Goal: Task Accomplishment & Management: Use online tool/utility

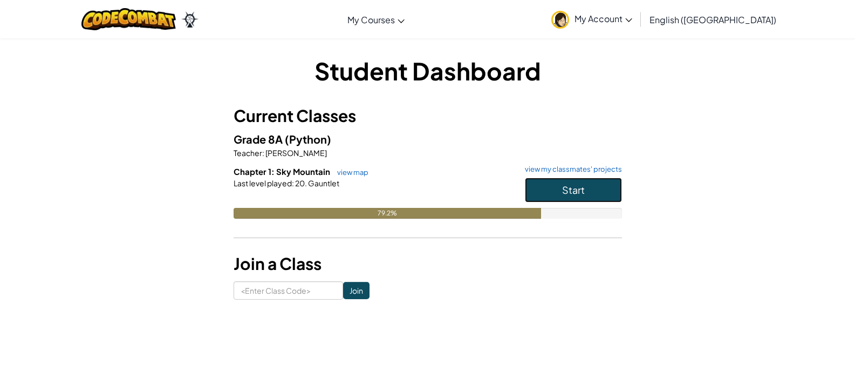
click at [582, 184] on span "Start" at bounding box center [573, 189] width 23 height 12
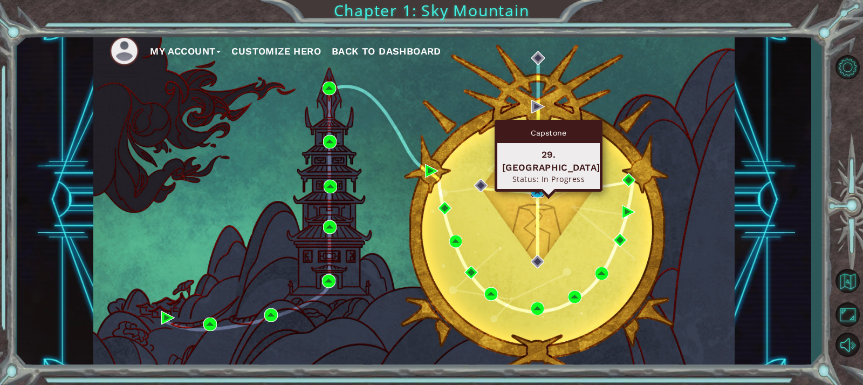
click at [537, 188] on img at bounding box center [537, 190] width 13 height 13
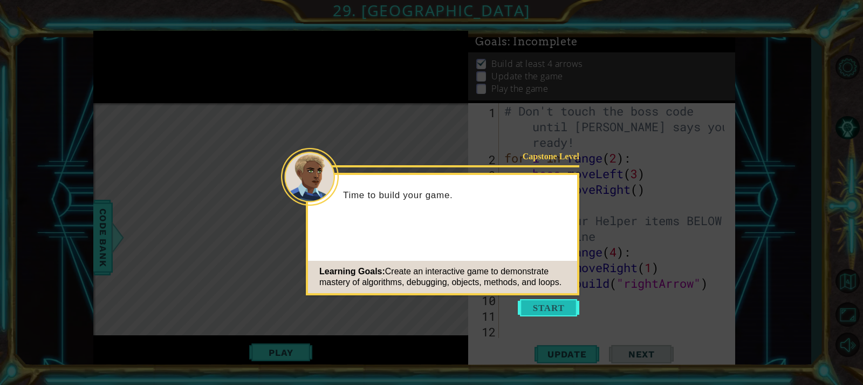
click at [560, 301] on button "Start" at bounding box center [548, 307] width 61 height 17
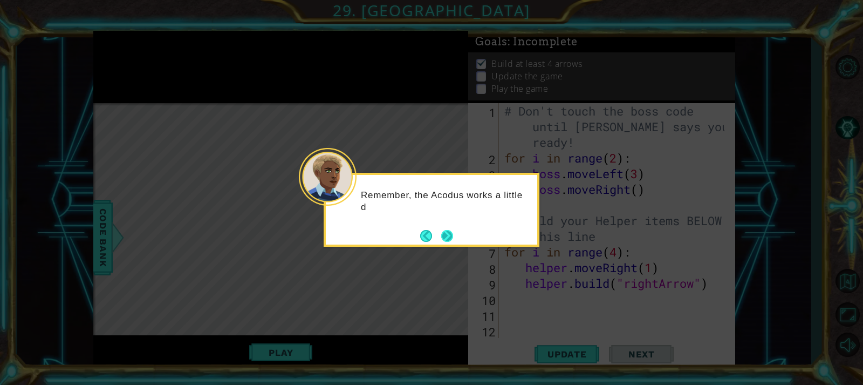
click at [449, 234] on button "Next" at bounding box center [447, 236] width 12 height 12
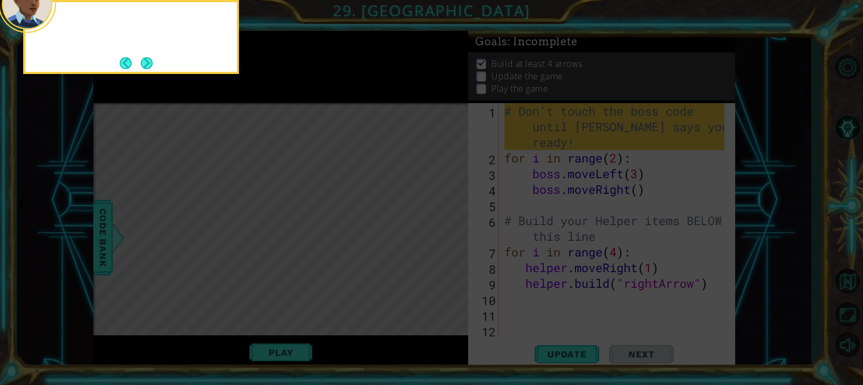
click at [449, 234] on icon at bounding box center [431, 57] width 863 height 654
click at [142, 57] on button "Next" at bounding box center [147, 63] width 12 height 12
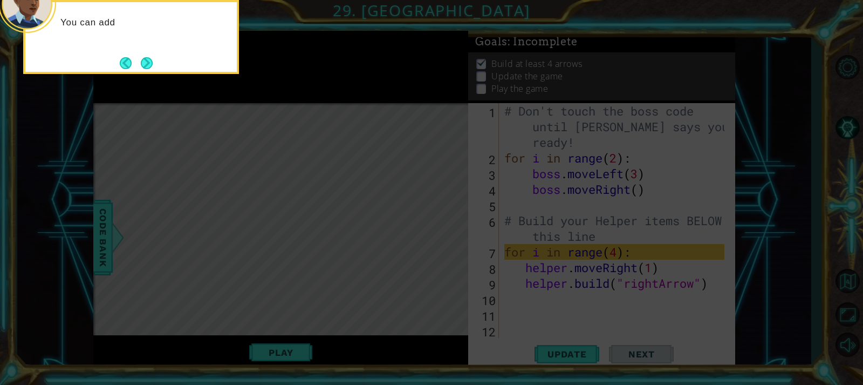
click at [142, 57] on button "Next" at bounding box center [147, 63] width 12 height 12
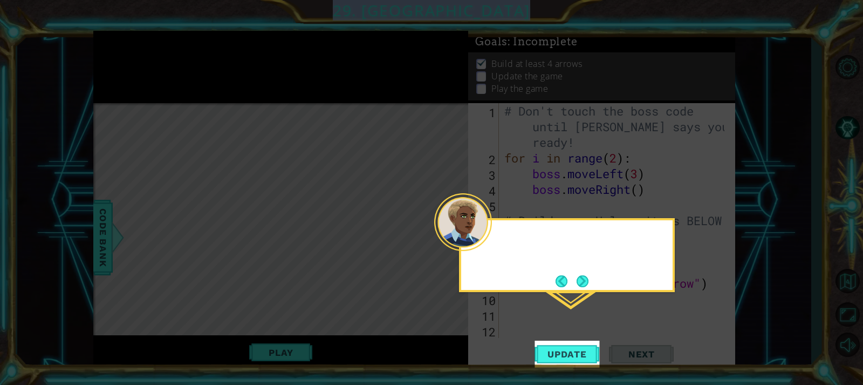
click at [142, 57] on icon at bounding box center [431, 192] width 863 height 385
click at [585, 348] on span "Update" at bounding box center [567, 353] width 61 height 11
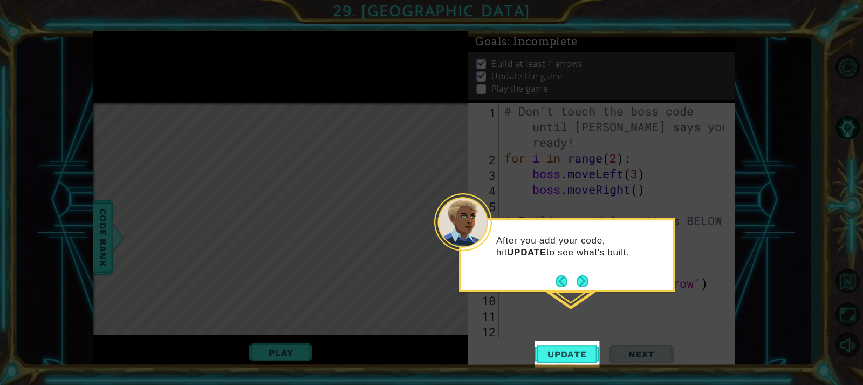
scroll to position [5, 0]
click at [584, 266] on div "After you add your code, hit UPDATE to see what's built." at bounding box center [566, 251] width 211 height 54
click at [584, 271] on div "After you add your code, hit UPDATE to see what's built. Remembe" at bounding box center [566, 257] width 211 height 66
click at [585, 275] on footer at bounding box center [572, 281] width 33 height 16
click at [585, 276] on button "Next" at bounding box center [583, 282] width 12 height 12
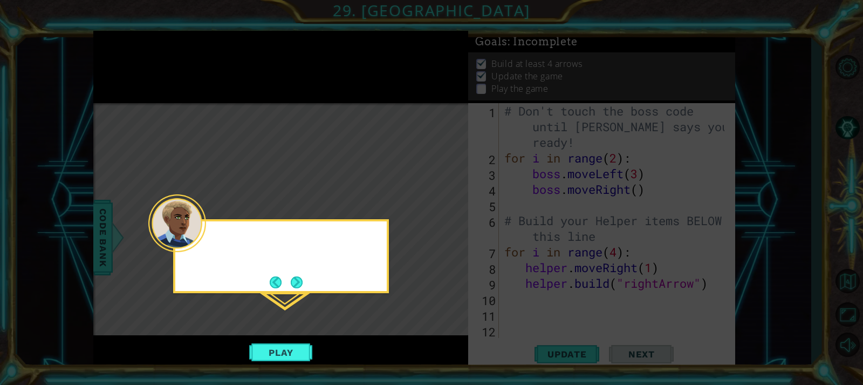
click at [585, 275] on icon at bounding box center [431, 192] width 863 height 385
click at [300, 279] on button "Next" at bounding box center [297, 282] width 12 height 12
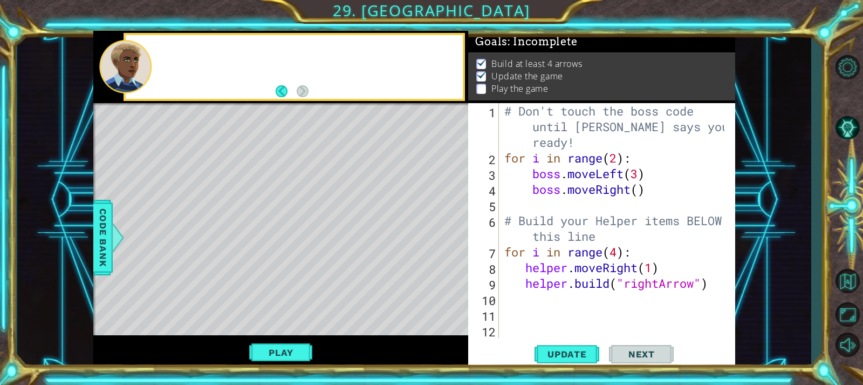
click at [300, 279] on div "Level Map" at bounding box center [342, 262] width 498 height 318
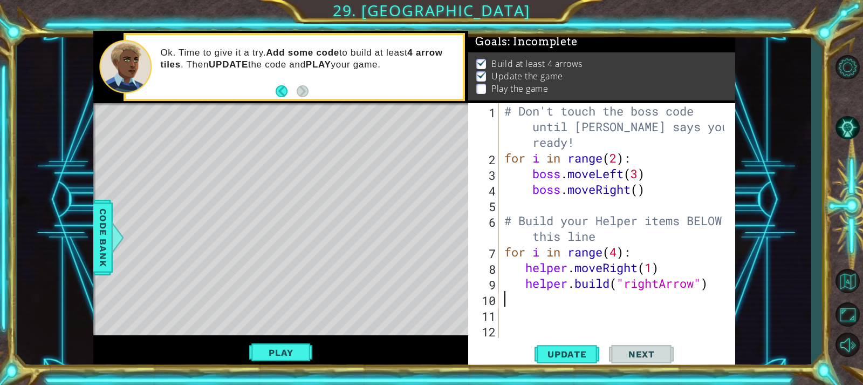
click at [602, 304] on div "# Don't touch the boss code until [PERSON_NAME] says you're ready! for i in ran…" at bounding box center [615, 251] width 227 height 297
click at [294, 347] on button "Play" at bounding box center [280, 352] width 63 height 20
click at [624, 353] on span "Next" at bounding box center [642, 353] width 48 height 11
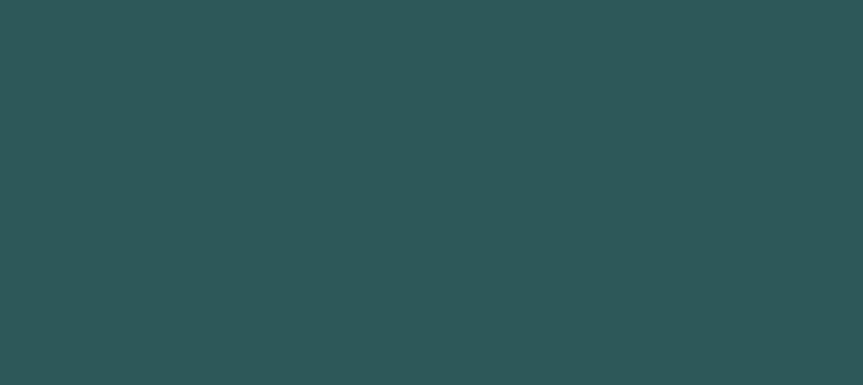
click at [624, 353] on body at bounding box center [431, 192] width 863 height 385
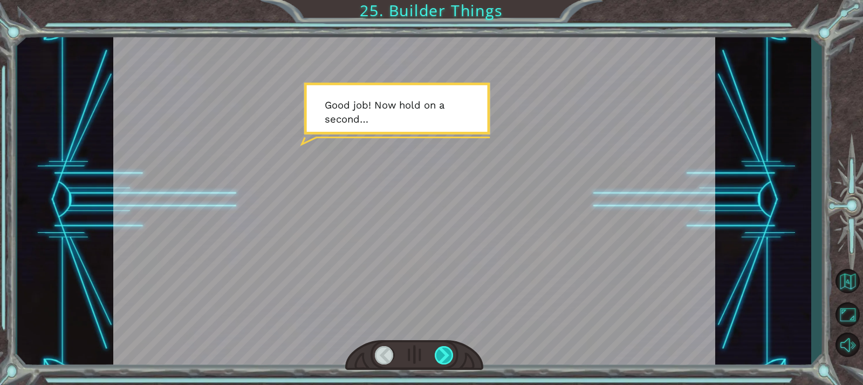
click at [444, 348] on div at bounding box center [444, 355] width 19 height 18
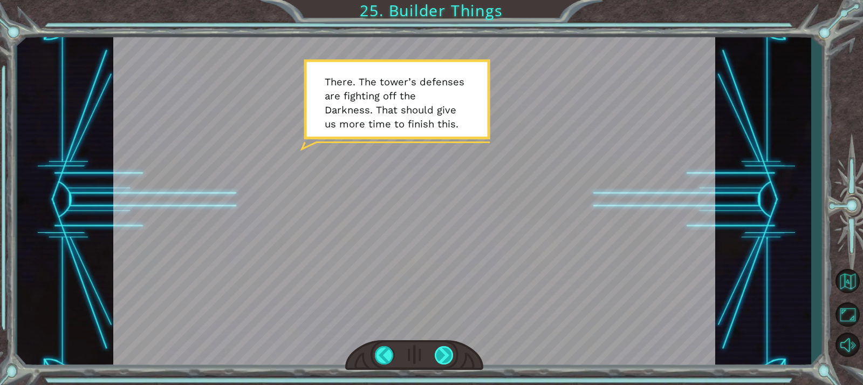
click at [444, 348] on div at bounding box center [444, 355] width 19 height 18
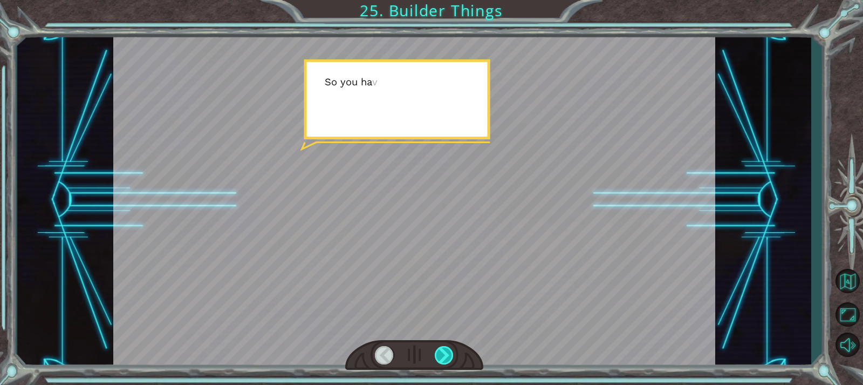
click at [444, 348] on div at bounding box center [444, 355] width 19 height 18
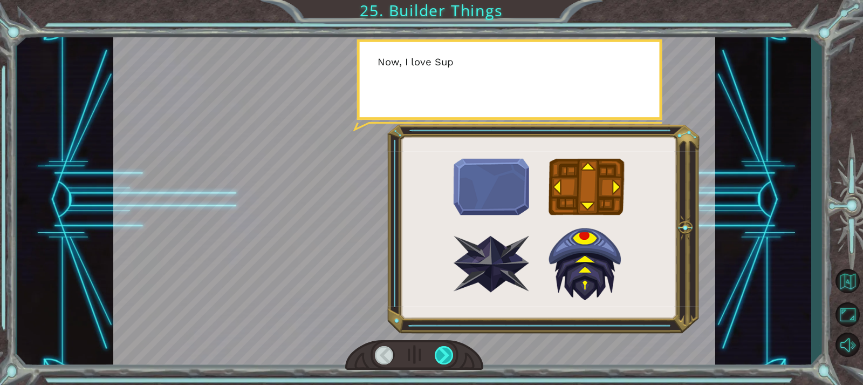
click at [444, 348] on div at bounding box center [444, 355] width 19 height 18
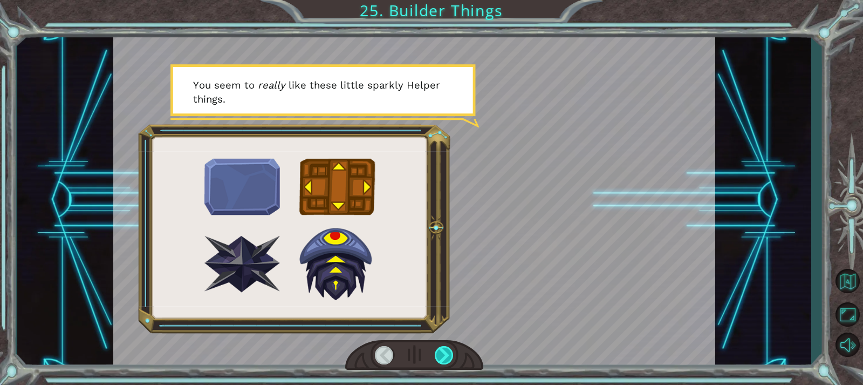
click at [444, 348] on div at bounding box center [444, 355] width 19 height 18
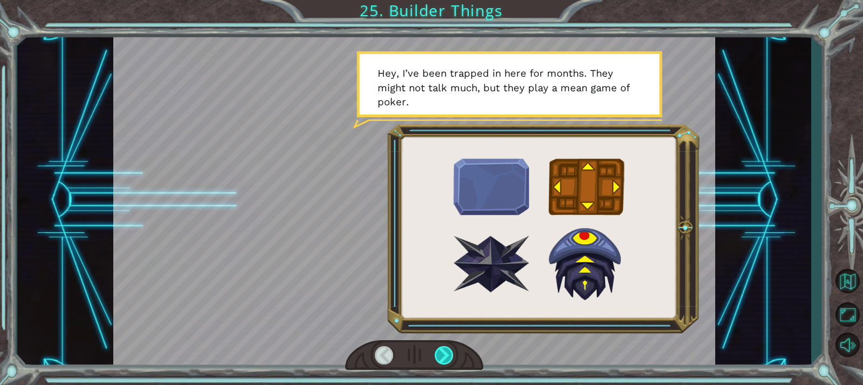
click at [444, 348] on div at bounding box center [444, 355] width 19 height 18
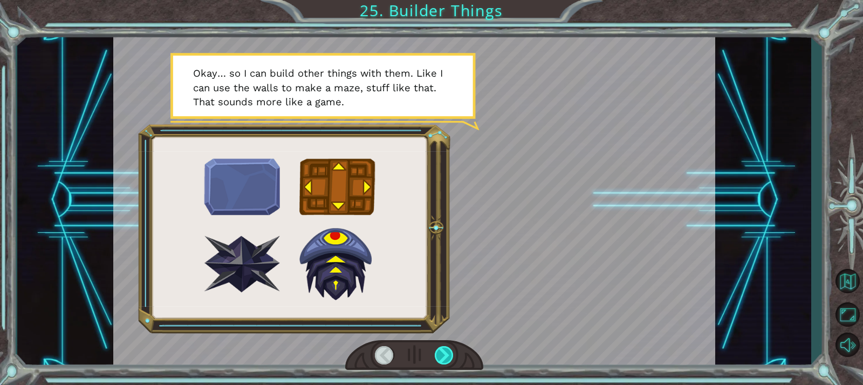
click at [444, 348] on div at bounding box center [444, 355] width 19 height 18
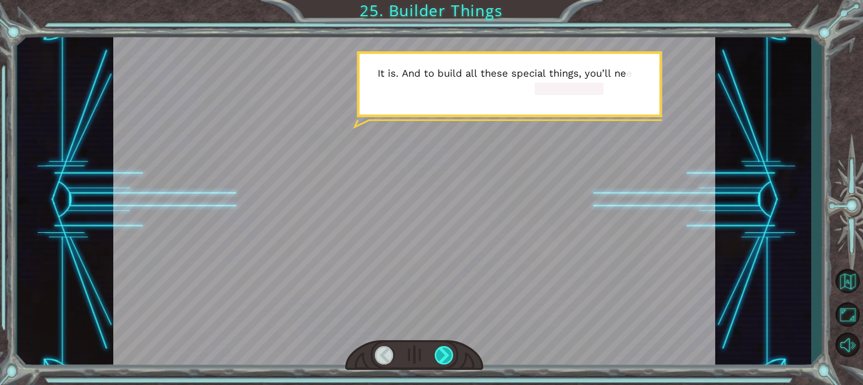
click at [444, 348] on div at bounding box center [444, 355] width 19 height 18
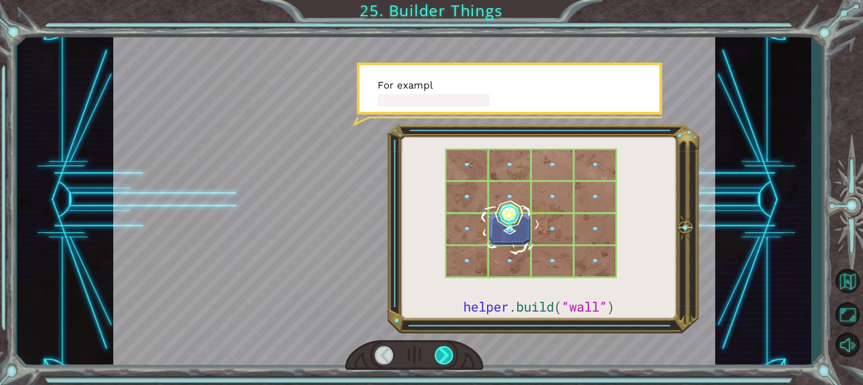
click at [444, 348] on div at bounding box center [444, 355] width 19 height 18
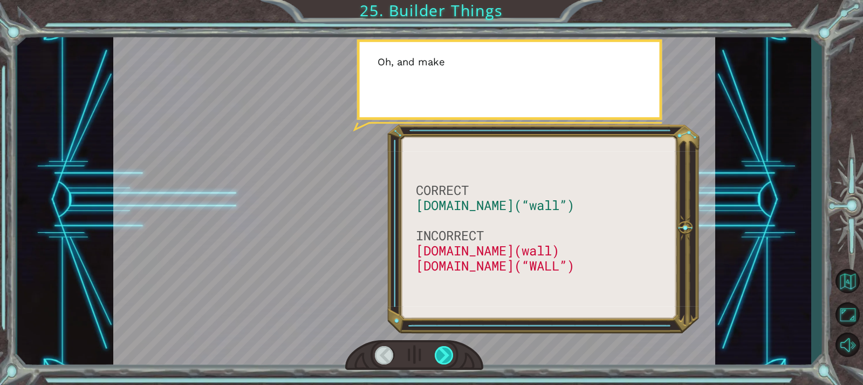
click at [444, 348] on div at bounding box center [444, 355] width 19 height 18
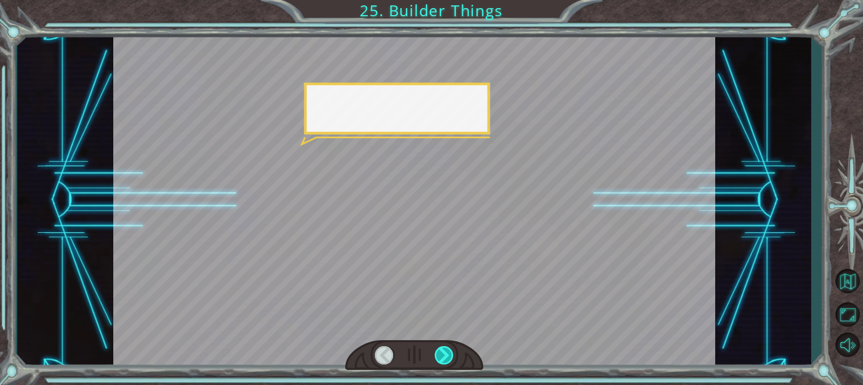
click at [444, 348] on div at bounding box center [444, 355] width 19 height 18
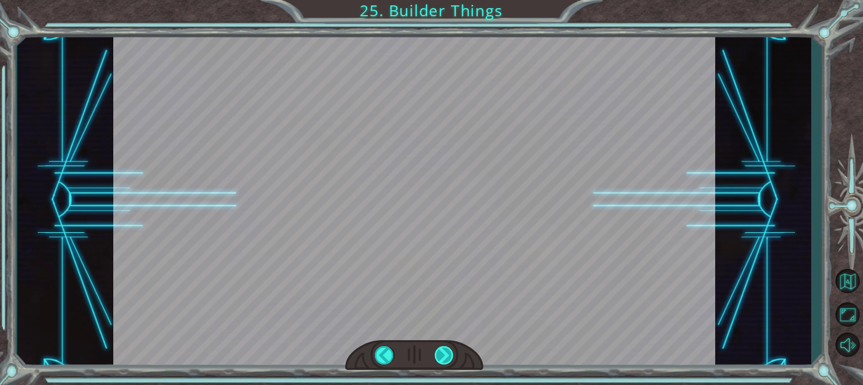
click at [444, 348] on div at bounding box center [444, 355] width 19 height 18
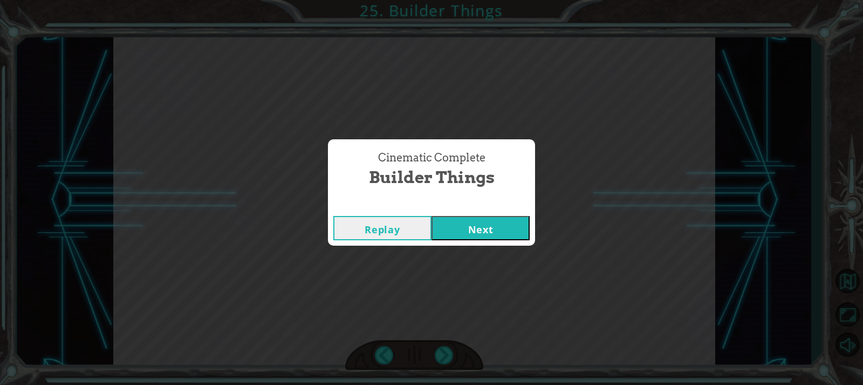
click at [521, 236] on button "Next" at bounding box center [481, 228] width 98 height 24
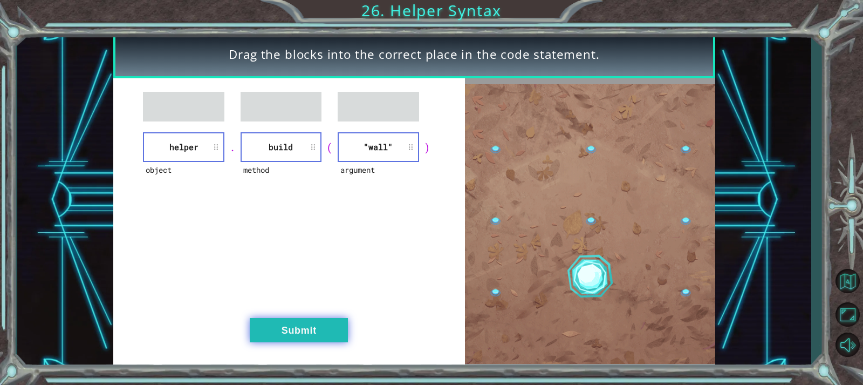
click at [277, 322] on button "Submit" at bounding box center [299, 330] width 98 height 24
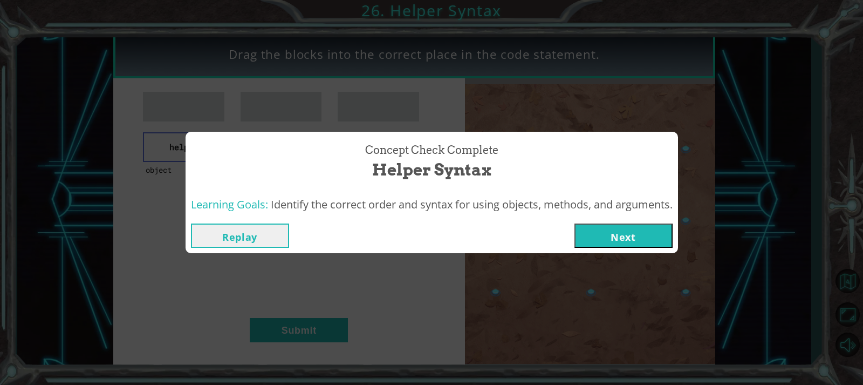
click at [625, 243] on button "Next" at bounding box center [623, 235] width 98 height 24
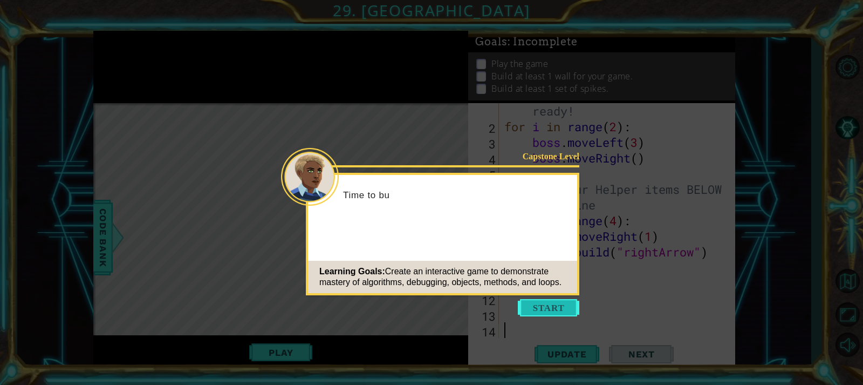
scroll to position [31, 0]
click at [552, 303] on button "Start" at bounding box center [548, 307] width 61 height 17
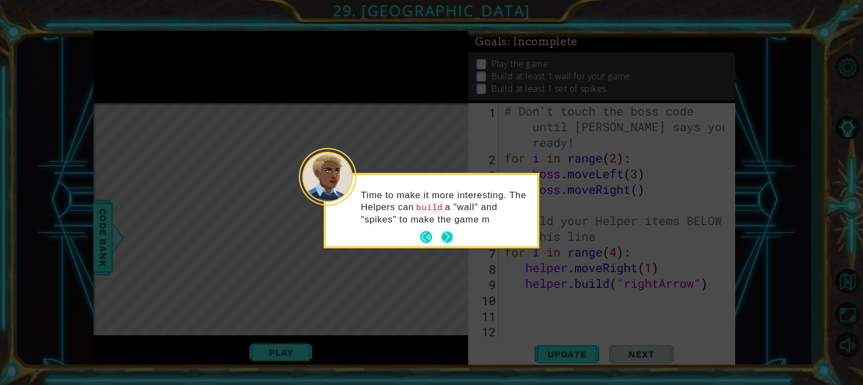
click at [449, 238] on button "Next" at bounding box center [447, 237] width 12 height 12
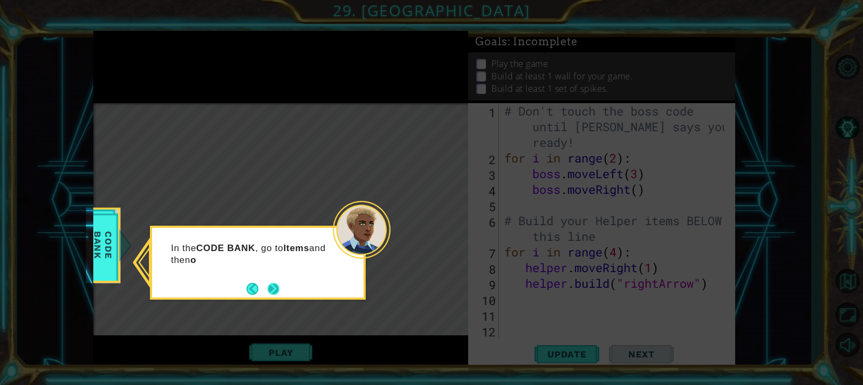
click at [279, 283] on button "Next" at bounding box center [274, 289] width 12 height 12
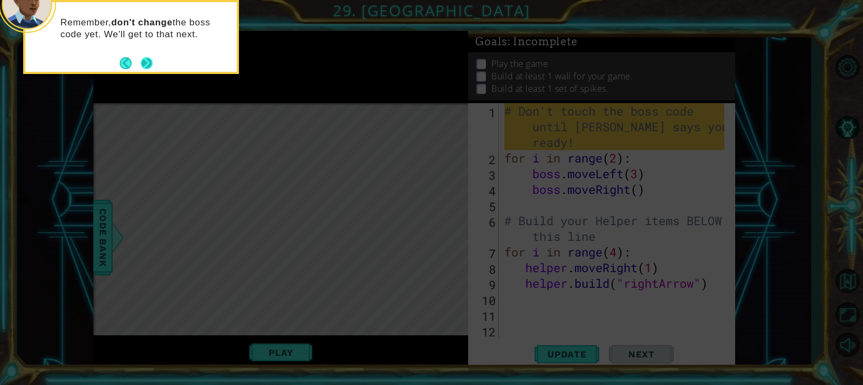
click at [148, 61] on button "Next" at bounding box center [147, 63] width 12 height 12
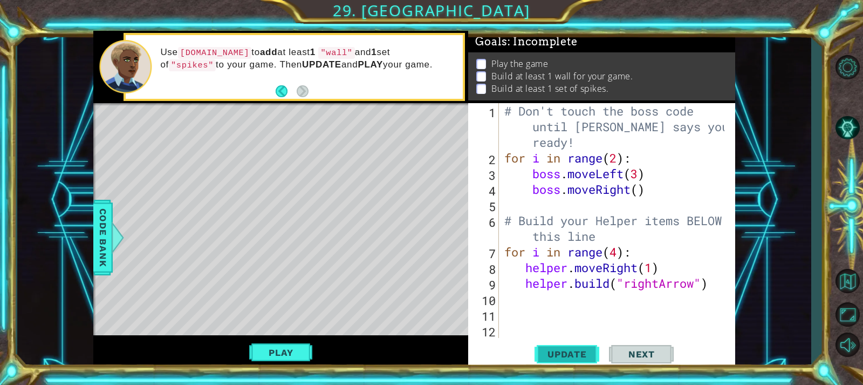
click at [556, 347] on button "Update" at bounding box center [567, 353] width 65 height 26
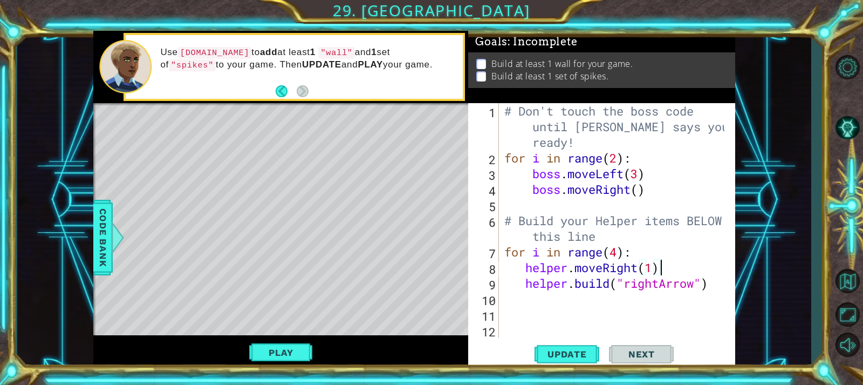
click at [714, 274] on div "# Don't touch the boss code until [PERSON_NAME] says you're ready! for i in ran…" at bounding box center [615, 251] width 227 height 297
click at [716, 283] on div "# Don't touch the boss code until [PERSON_NAME] says you're ready! for i in ran…" at bounding box center [615, 251] width 227 height 297
type textarea "[DOMAIN_NAME]("rightArrow")"
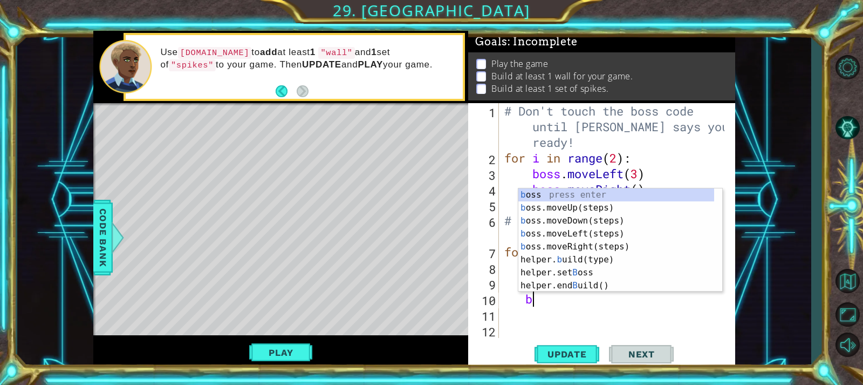
scroll to position [0, 1]
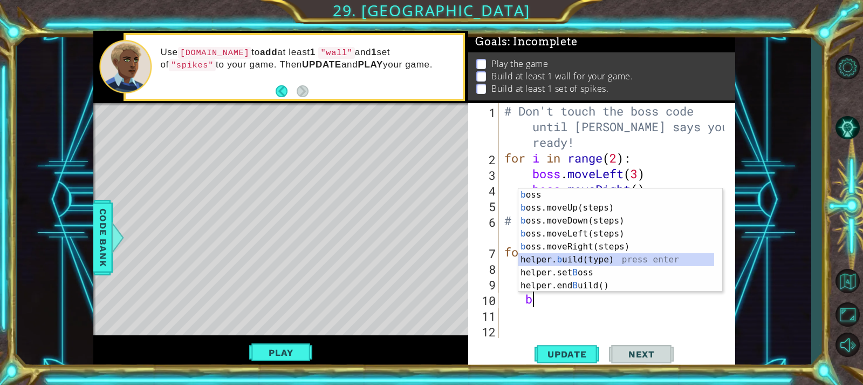
click at [595, 259] on div "b oss press enter b oss.moveUp(steps) press enter b oss.moveDown(steps) press e…" at bounding box center [616, 252] width 196 height 129
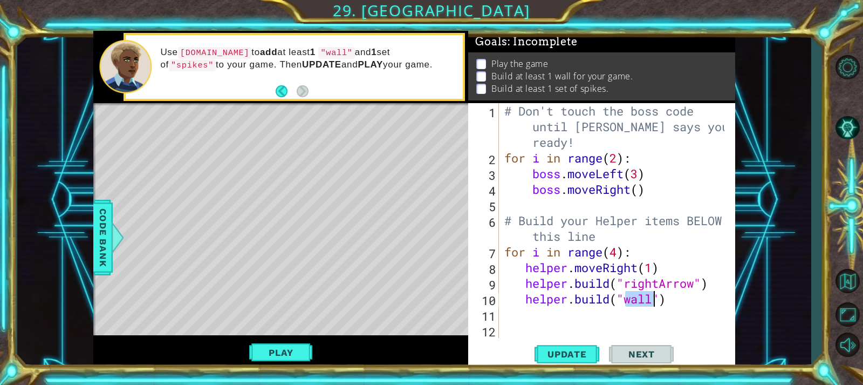
click at [668, 295] on div "# Don't touch the boss code until [PERSON_NAME] says you're ready! for i in ran…" at bounding box center [615, 251] width 227 height 297
click at [711, 285] on div "# Don't touch the boss code until [PERSON_NAME] says you're ready! for i in ran…" at bounding box center [615, 251] width 227 height 297
type textarea "[DOMAIN_NAME]("rightArrow")"
type textarea "m"
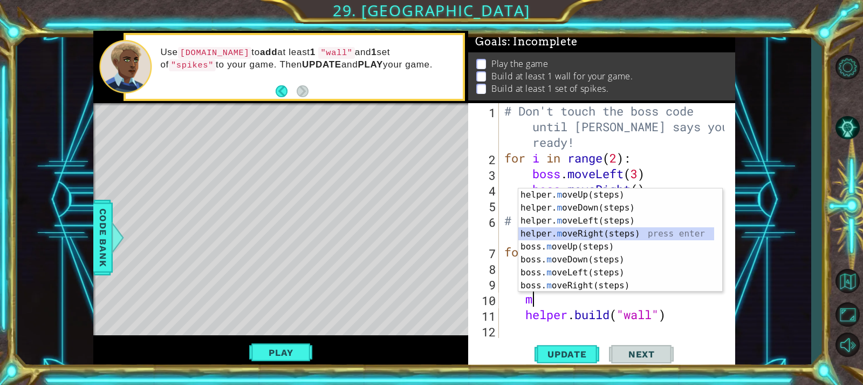
click at [617, 230] on div "helper. m oveUp(steps) press enter helper. m oveDown(steps) press enter helper.…" at bounding box center [616, 252] width 196 height 129
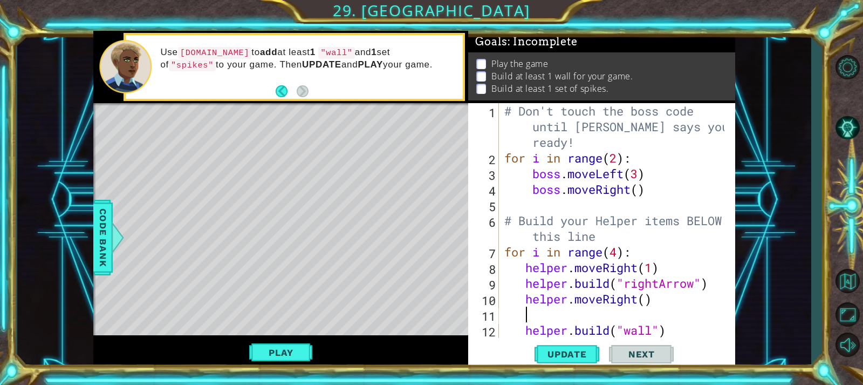
scroll to position [0, 0]
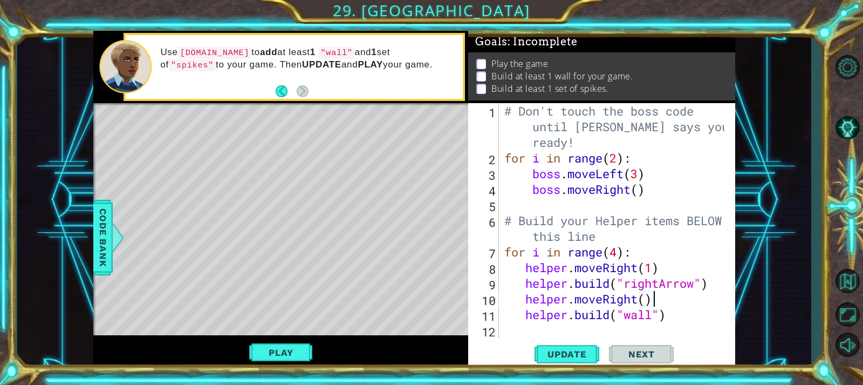
click at [676, 315] on div "# Don't touch the boss code until [PERSON_NAME] says you're ready! for i in ran…" at bounding box center [615, 251] width 227 height 297
type textarea "[DOMAIN_NAME]("wall")"
type textarea "m"
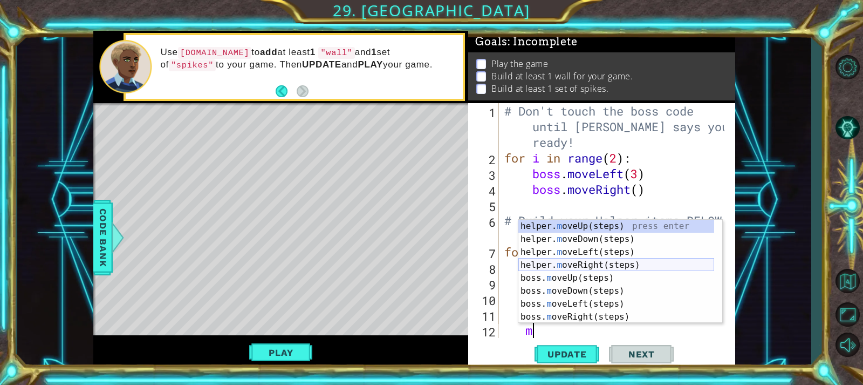
click at [600, 271] on div "helper. m oveUp(steps) press enter helper. m oveDown(steps) press enter helper.…" at bounding box center [616, 284] width 196 height 129
click at [600, 271] on div "# Don't touch the boss code until [PERSON_NAME] says you're ready! for i in ran…" at bounding box center [615, 251] width 227 height 297
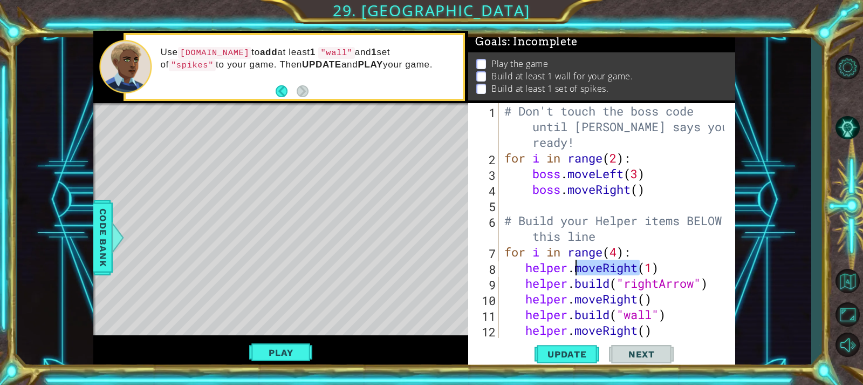
click at [657, 335] on div "# Don't touch the boss code until [PERSON_NAME] says you're ready! for i in ran…" at bounding box center [615, 251] width 227 height 297
type textarea "helper.moveRight()"
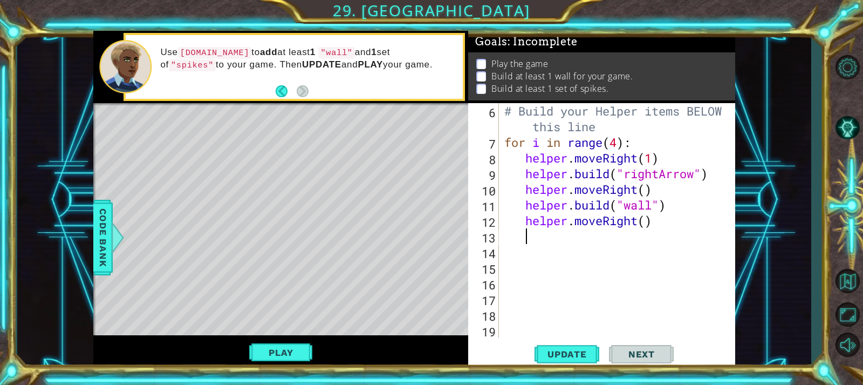
scroll to position [109, 0]
type textarea "helper.moveRight()"
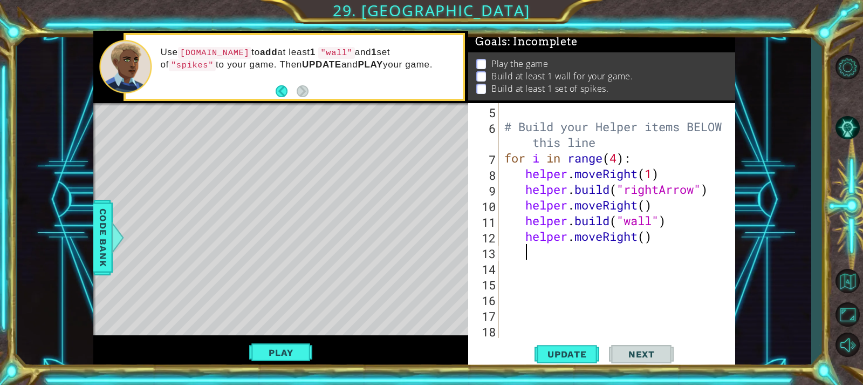
type textarea "b"
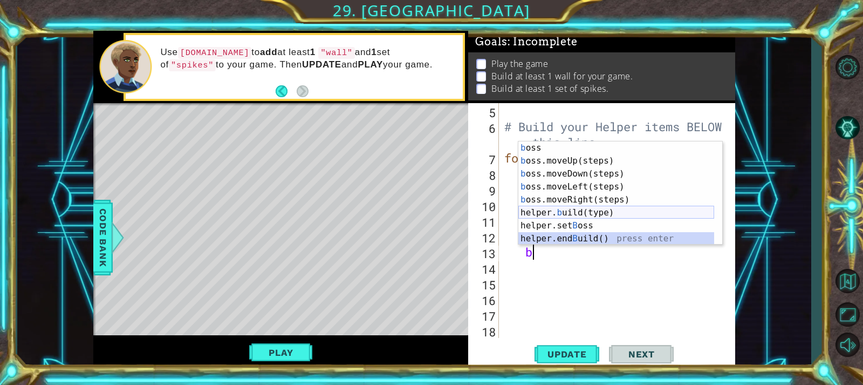
drag, startPoint x: 609, startPoint y: 236, endPoint x: 609, endPoint y: 214, distance: 22.1
click at [609, 214] on div "b oss press enter b oss.moveUp(steps) press enter b oss.moveDown(steps) press e…" at bounding box center [616, 205] width 196 height 129
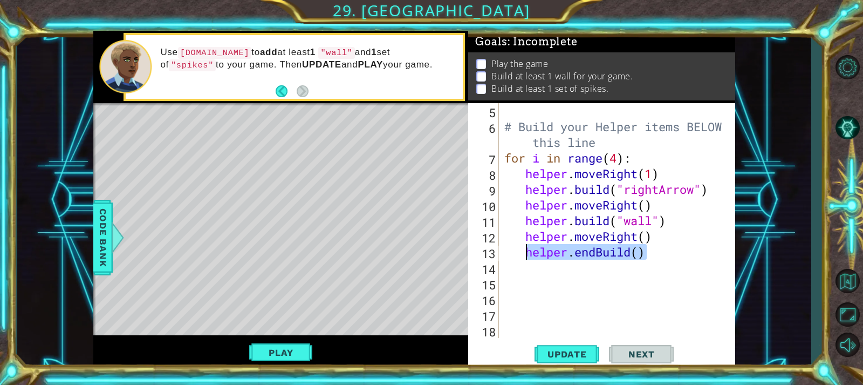
drag, startPoint x: 653, startPoint y: 252, endPoint x: 524, endPoint y: 256, distance: 129.0
click at [524, 256] on div "# Build your Helper items BELOW this line for i in range ( 4 ) : helper . moveR…" at bounding box center [615, 236] width 227 height 266
type textarea "helper.endBuild()"
type textarea "h"
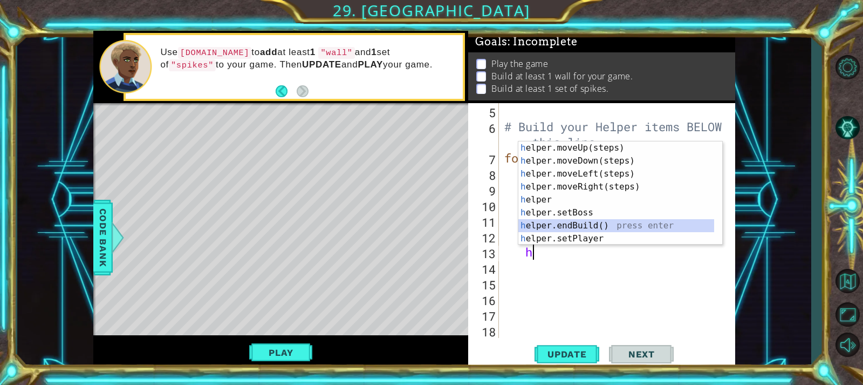
click at [611, 229] on div "h elper.moveUp(steps) press enter h elper.moveDown(steps) press enter h elper.m…" at bounding box center [616, 205] width 196 height 129
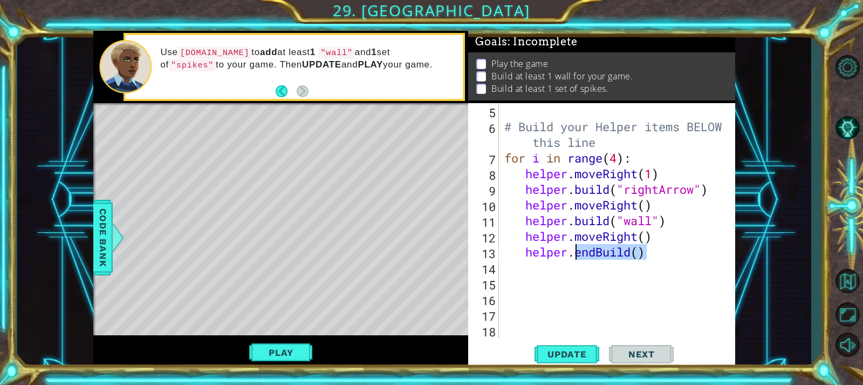
drag, startPoint x: 648, startPoint y: 257, endPoint x: 577, endPoint y: 252, distance: 71.9
click at [577, 252] on div "# Build your Helper items BELOW this line for i in range ( 4 ) : helper . moveR…" at bounding box center [615, 236] width 227 height 266
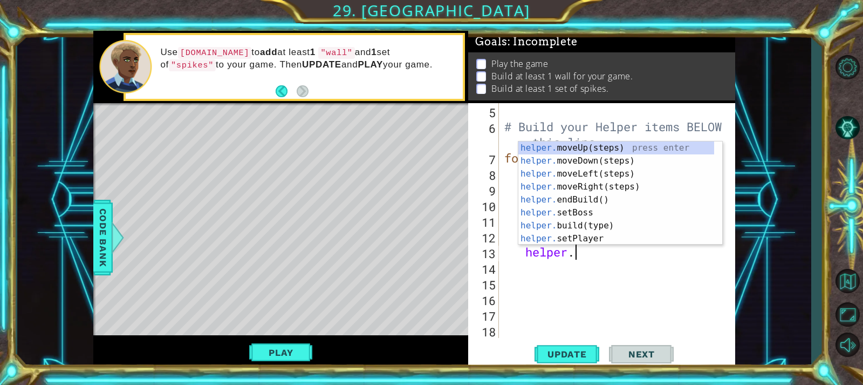
scroll to position [0, 3]
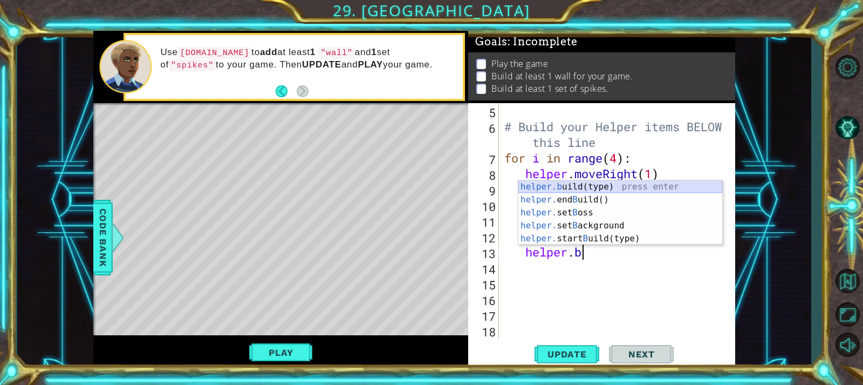
click at [568, 189] on div "helper.b uild(type) press enter helper. end B uild() press enter helper. set B …" at bounding box center [620, 225] width 204 height 91
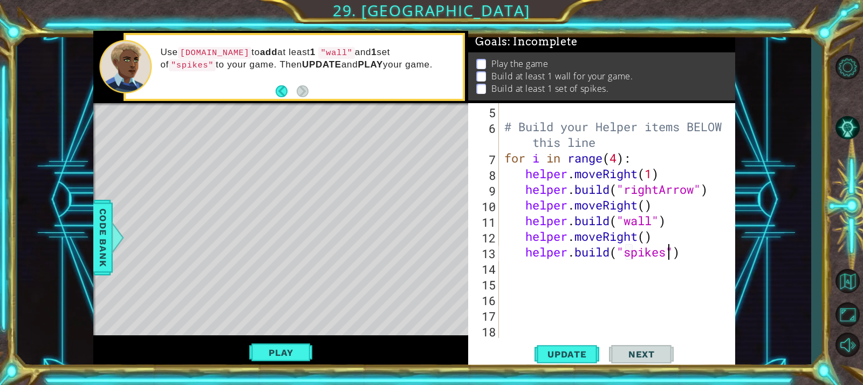
scroll to position [0, 8]
click at [591, 343] on button "Update" at bounding box center [567, 353] width 65 height 26
click at [295, 346] on button "Play" at bounding box center [280, 352] width 63 height 20
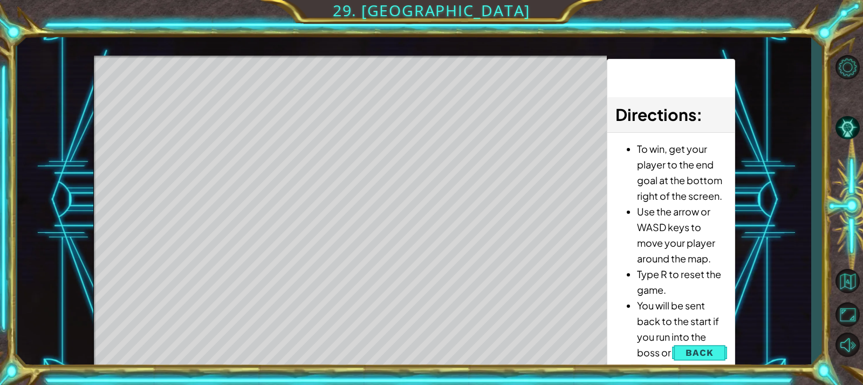
scroll to position [0, 0]
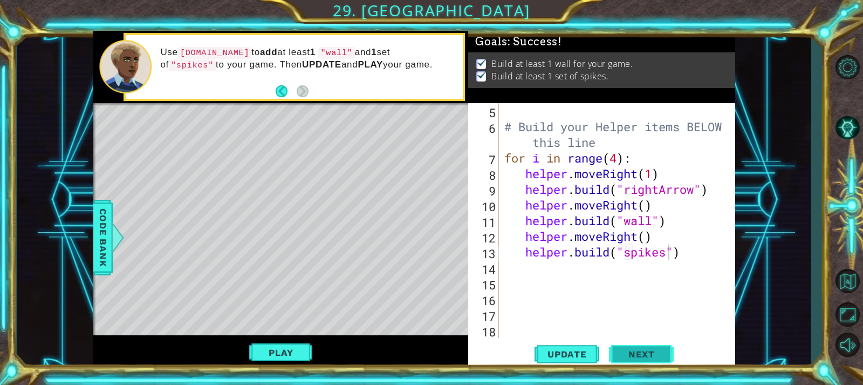
click at [617, 355] on button "Next" at bounding box center [641, 353] width 65 height 26
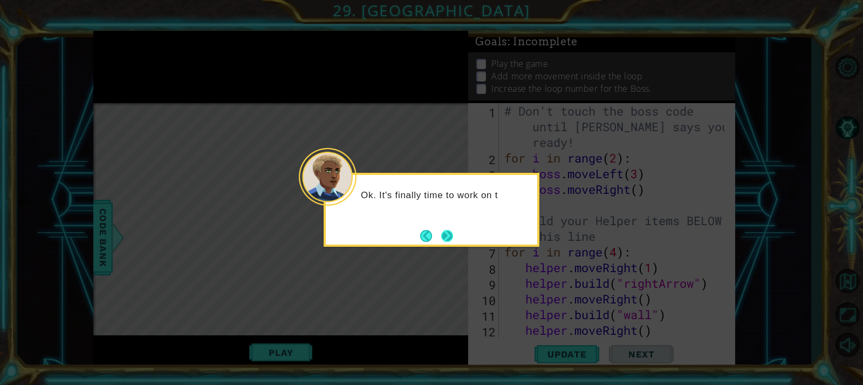
click at [448, 231] on button "Next" at bounding box center [447, 236] width 12 height 12
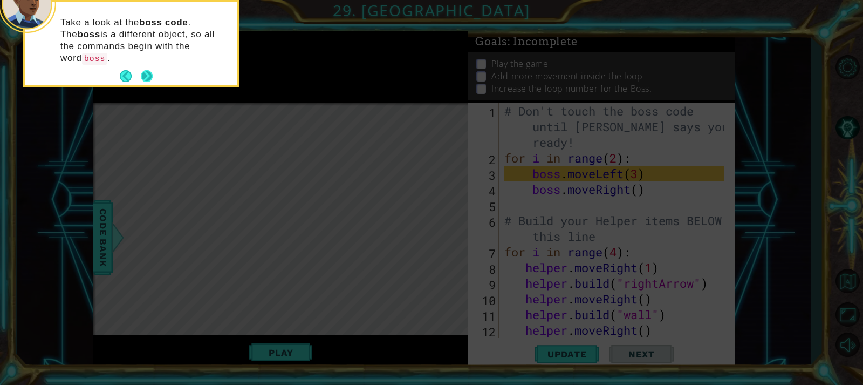
click at [148, 70] on button "Next" at bounding box center [147, 76] width 12 height 12
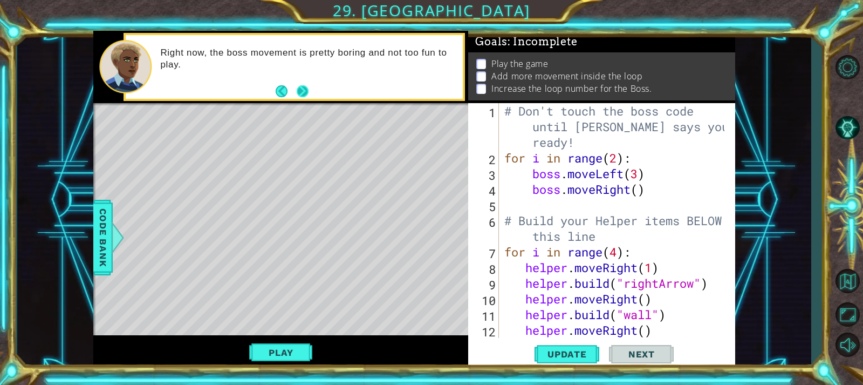
click at [303, 91] on button "Next" at bounding box center [303, 91] width 12 height 12
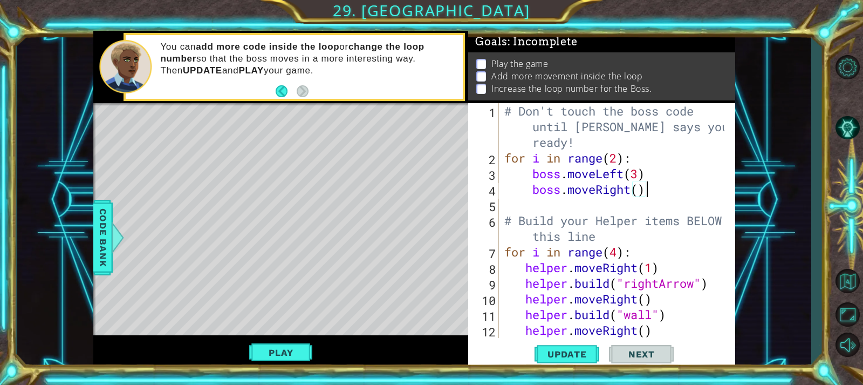
click at [651, 196] on div "# Don't touch the boss code until [PERSON_NAME] says you're ready! for i in ran…" at bounding box center [615, 251] width 227 height 297
type textarea "boss.moveRight()"
click at [563, 350] on span "Update" at bounding box center [567, 353] width 61 height 11
click at [299, 354] on button "Play" at bounding box center [280, 352] width 63 height 20
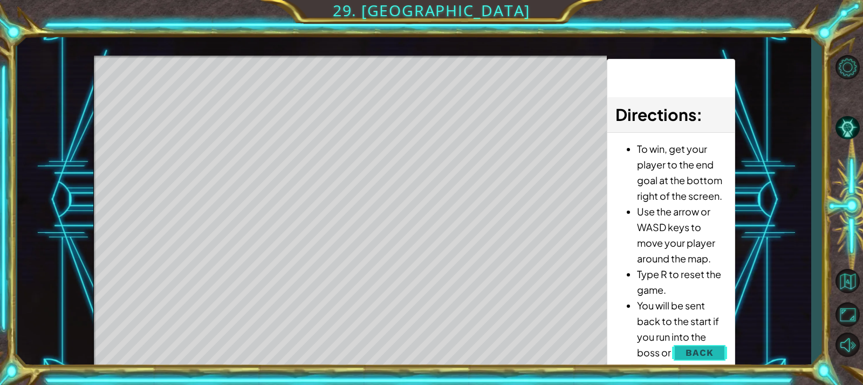
click at [687, 345] on button "Back" at bounding box center [699, 352] width 54 height 22
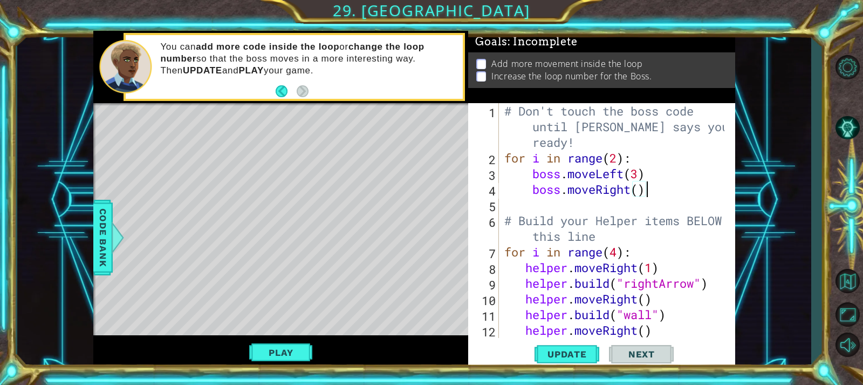
click at [655, 196] on div "# Don't touch the boss code until [PERSON_NAME] says you're ready! for i in ran…" at bounding box center [615, 251] width 227 height 297
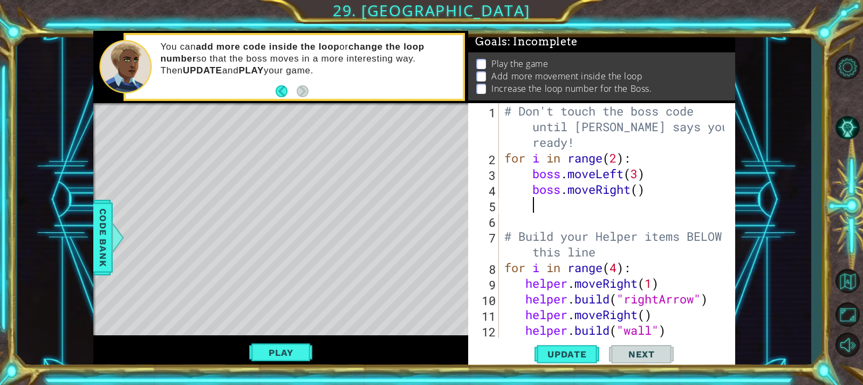
type textarea "m"
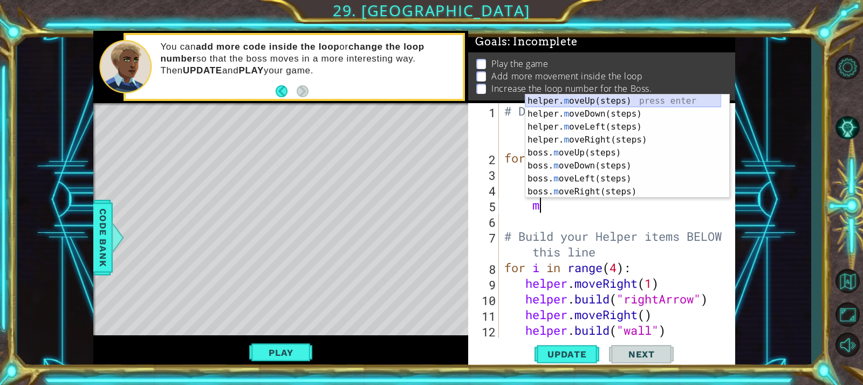
click at [618, 99] on div "helper. m oveUp(steps) press enter helper. m oveDown(steps) press enter helper.…" at bounding box center [623, 158] width 196 height 129
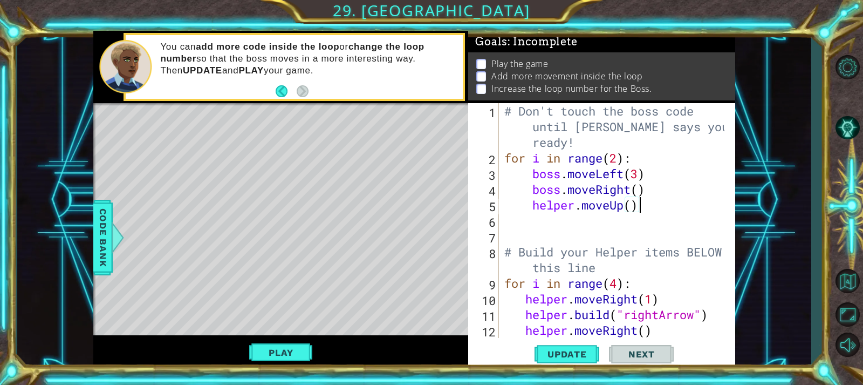
click at [643, 206] on div "# Don't touch the boss code until [PERSON_NAME] says you're ready! for i in ran…" at bounding box center [615, 251] width 227 height 297
type textarea "helper.moveUp()"
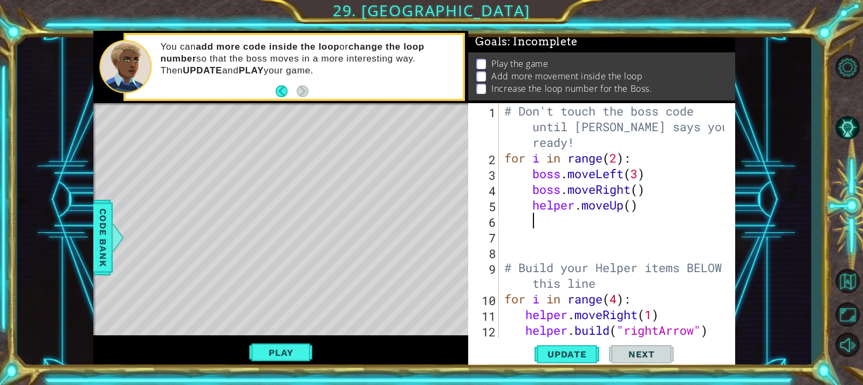
type textarea "m"
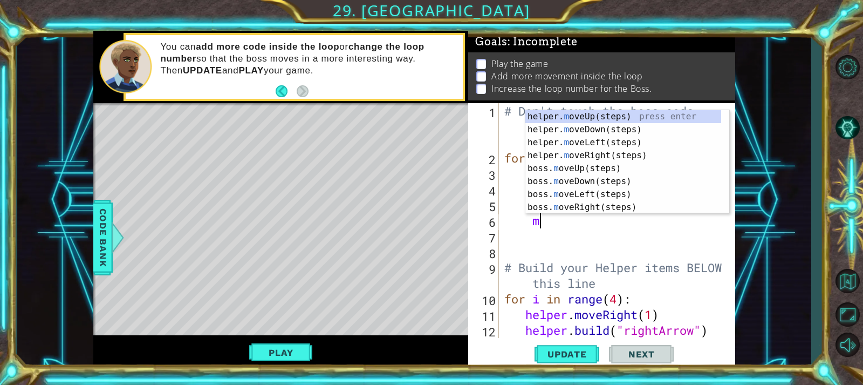
scroll to position [0, 1]
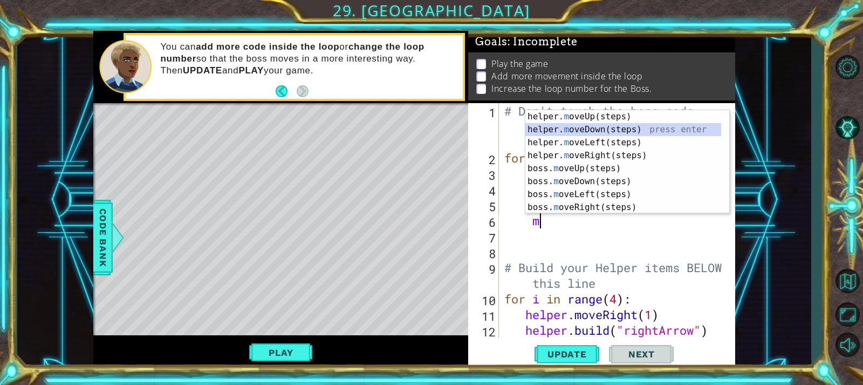
click at [607, 129] on div "helper. m oveUp(steps) press enter helper. m oveDown(steps) press enter helper.…" at bounding box center [623, 174] width 196 height 129
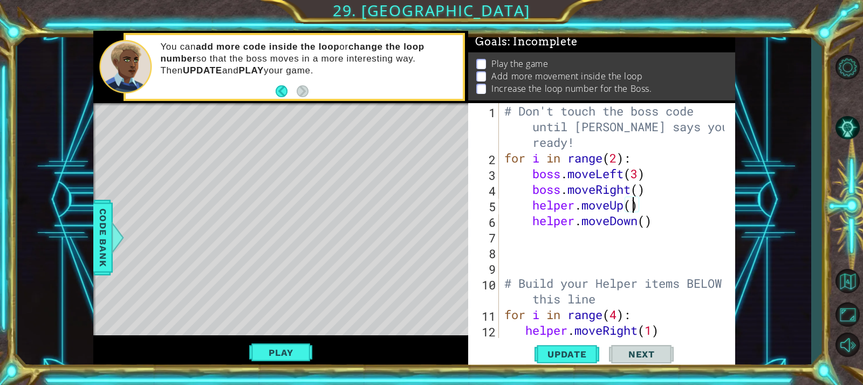
click at [631, 204] on div "# Don't touch the boss code until [PERSON_NAME] says you're ready! for i in ran…" at bounding box center [615, 251] width 227 height 297
click at [648, 226] on div "# Don't touch the boss code until [PERSON_NAME] says you're ready! for i in ran…" at bounding box center [615, 251] width 227 height 297
type textarea "helper.moveDown(2)"
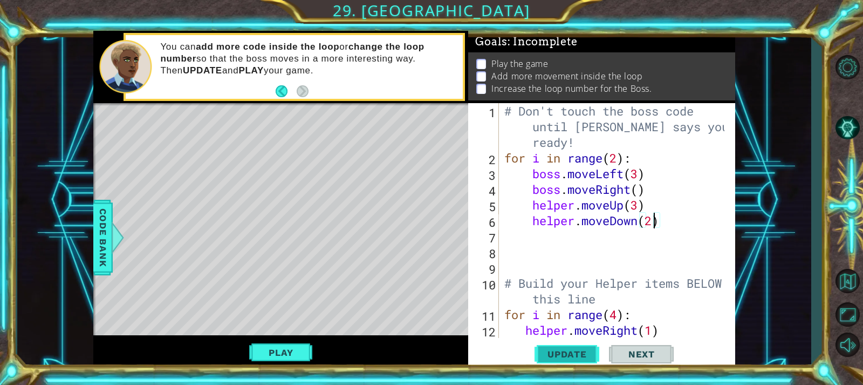
click at [558, 345] on button "Update" at bounding box center [567, 353] width 65 height 26
click at [667, 218] on div "# Don't touch the boss code until [PERSON_NAME] says you're ready! for i in ran…" at bounding box center [615, 251] width 227 height 297
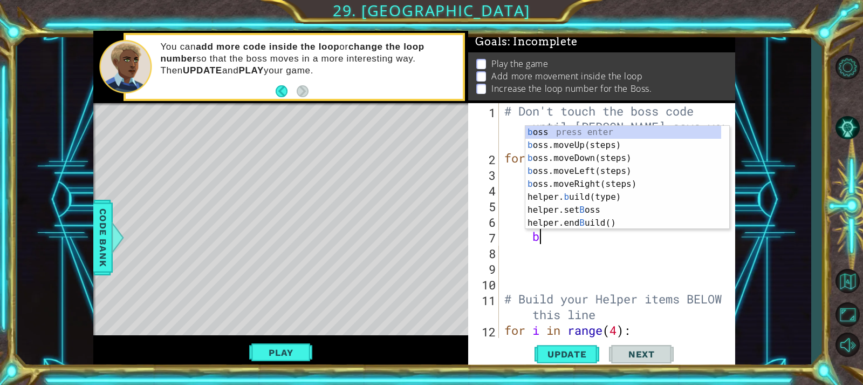
scroll to position [0, 1]
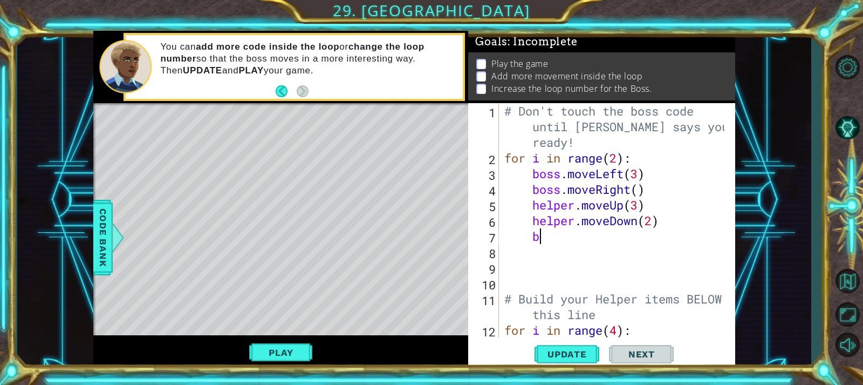
click at [608, 238] on div "# Don't touch the boss code until [PERSON_NAME] says you're ready! for i in ran…" at bounding box center [615, 251] width 227 height 297
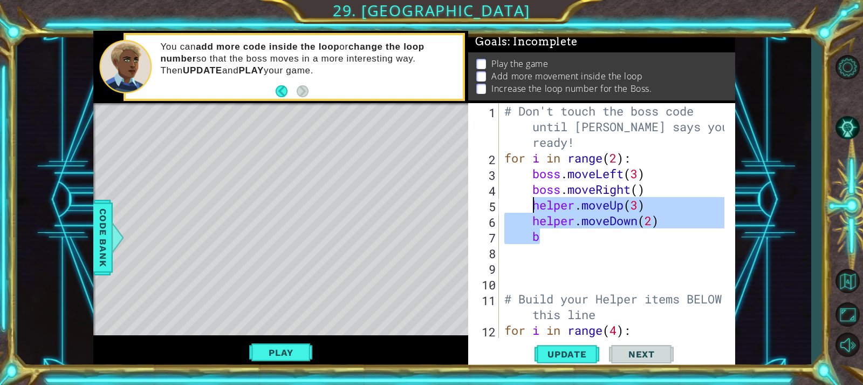
drag, startPoint x: 598, startPoint y: 239, endPoint x: 535, endPoint y: 207, distance: 71.4
click at [535, 207] on div "# Don't touch the boss code until [PERSON_NAME] says you're ready! for i in ran…" at bounding box center [615, 251] width 227 height 297
type textarea "helper.moveUp(3) helper.moveDown(2)"
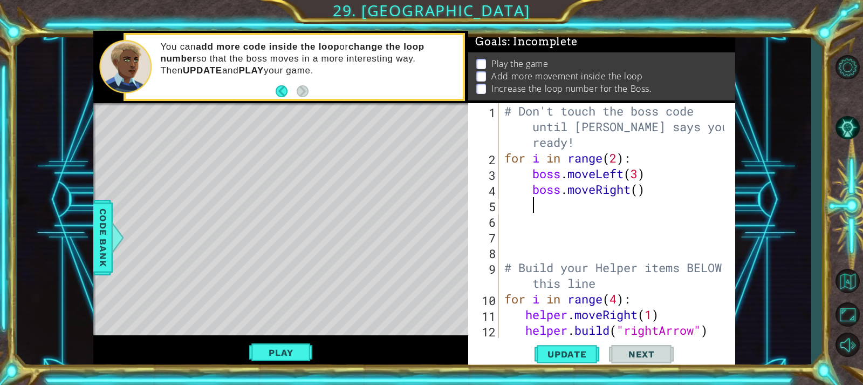
type textarea "b"
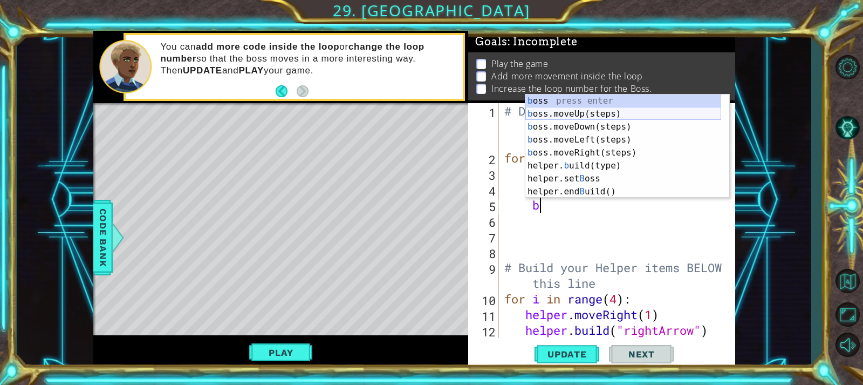
click at [611, 115] on div "b oss press enter b oss.moveUp(steps) press enter b oss.moveDown(steps) press e…" at bounding box center [623, 158] width 196 height 129
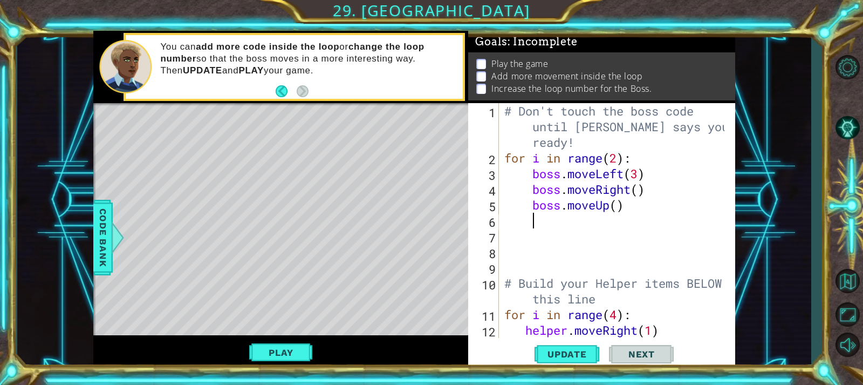
scroll to position [0, 1]
click at [627, 202] on div "# Don't touch the boss code until [PERSON_NAME] says you're ready! for i in ran…" at bounding box center [615, 251] width 227 height 297
type textarea "boss.moveUp()"
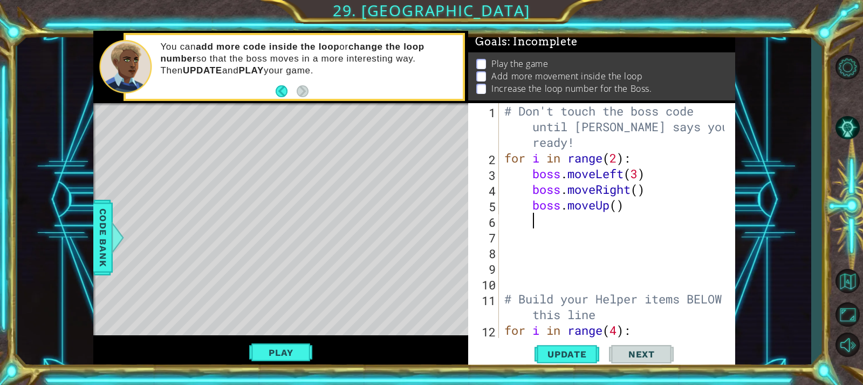
type textarea "b"
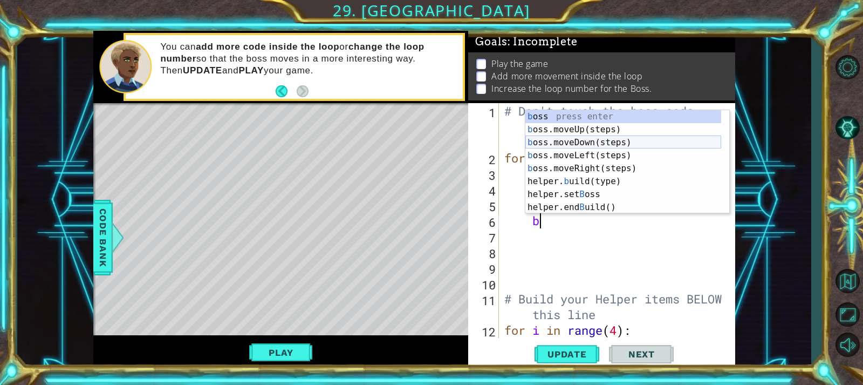
click at [604, 142] on div "b oss press enter b oss.moveUp(steps) press enter b oss.moveDown(steps) press e…" at bounding box center [623, 174] width 196 height 129
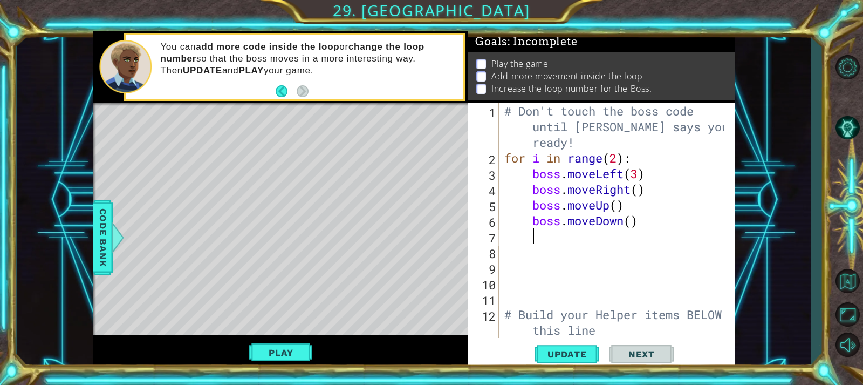
scroll to position [0, 1]
click at [645, 224] on div "# Don't touch the boss code until [PERSON_NAME] says you're ready! for i in ran…" at bounding box center [615, 251] width 227 height 297
type textarea "boss.moveDown()"
type textarea "b"
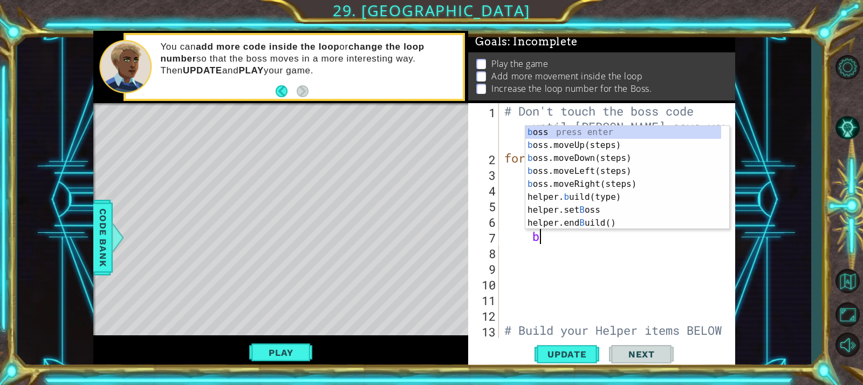
scroll to position [0, 1]
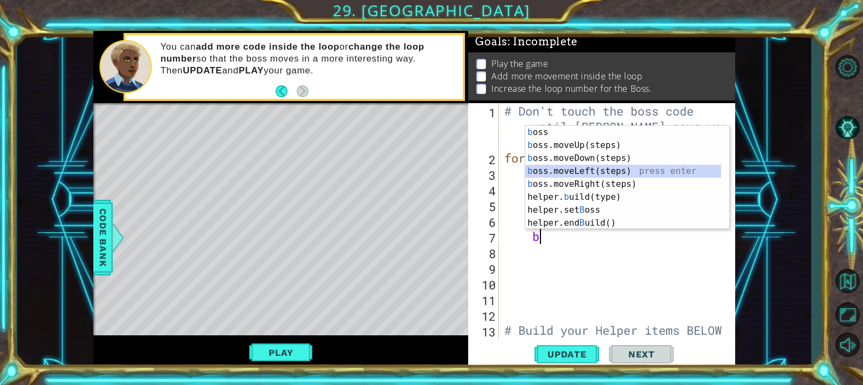
click at [600, 166] on div "b oss press enter b oss.moveUp(steps) press enter b oss.moveDown(steps) press e…" at bounding box center [623, 190] width 196 height 129
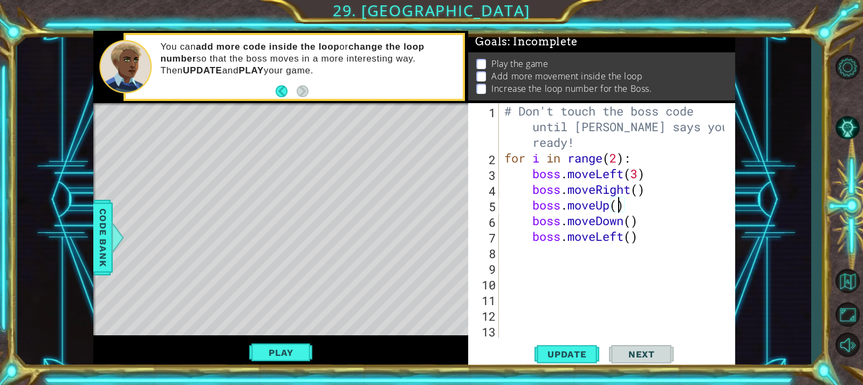
click at [620, 209] on div "# Don't touch the boss code until [PERSON_NAME] says you're ready! for i in ran…" at bounding box center [615, 259] width 227 height 313
click at [630, 222] on div "# Don't touch the boss code until [PERSON_NAME] says you're ready! for i in ran…" at bounding box center [615, 259] width 227 height 313
click at [633, 239] on div "# Don't touch the boss code until [PERSON_NAME] says you're ready! for i in ran…" at bounding box center [615, 259] width 227 height 313
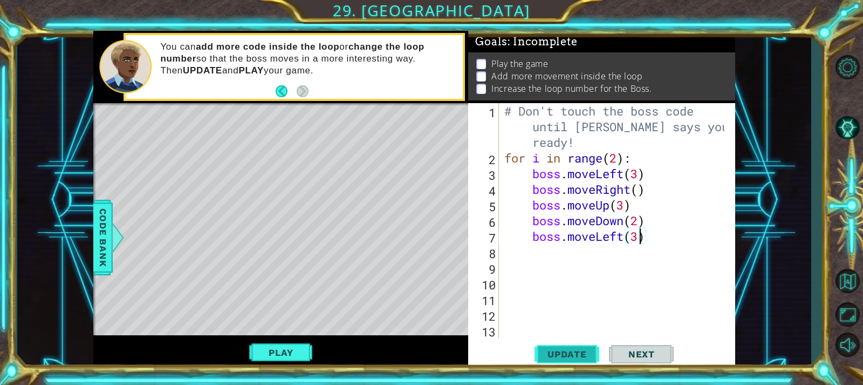
click at [569, 348] on span "Update" at bounding box center [567, 353] width 61 height 11
click at [573, 83] on p "Increase the loop number for the Boss." at bounding box center [571, 89] width 160 height 12
click at [304, 348] on button "Play" at bounding box center [280, 352] width 63 height 20
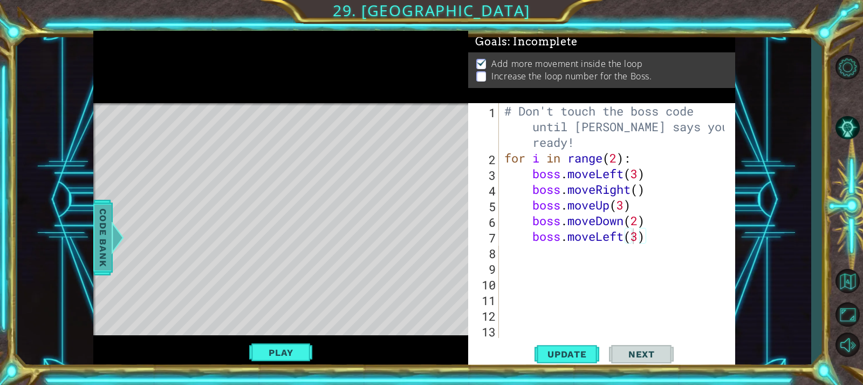
click at [113, 252] on div at bounding box center [117, 237] width 13 height 32
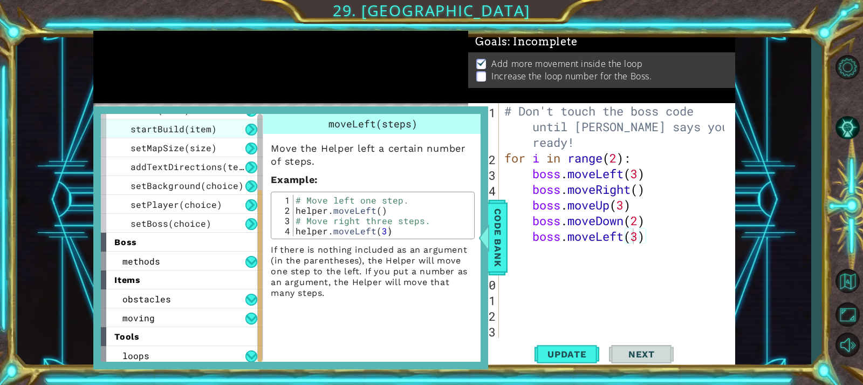
scroll to position [129, 0]
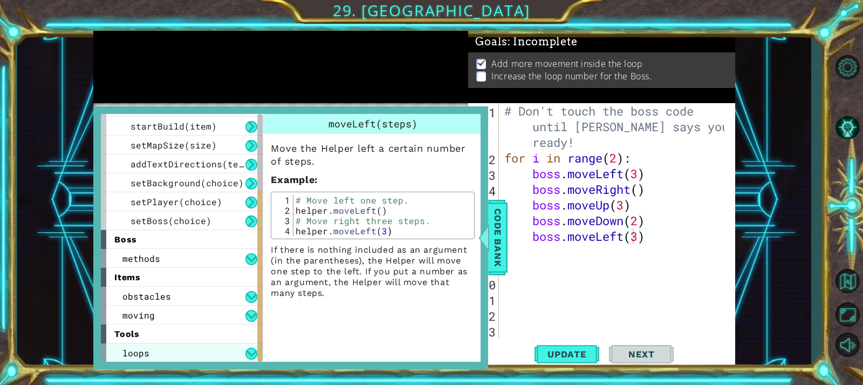
click at [244, 355] on div "loops" at bounding box center [182, 352] width 162 height 19
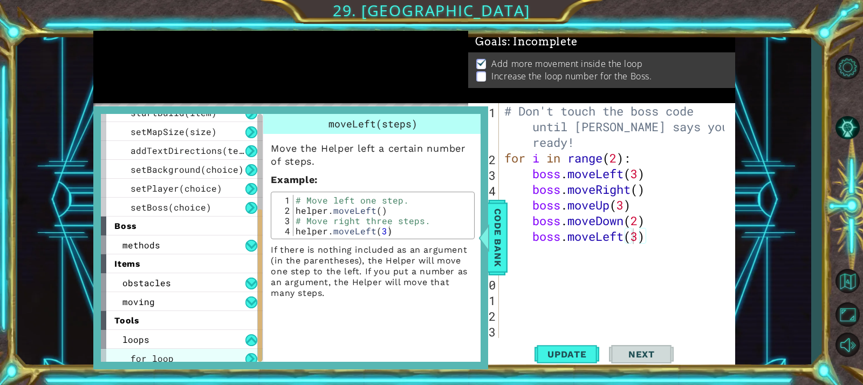
scroll to position [148, 0]
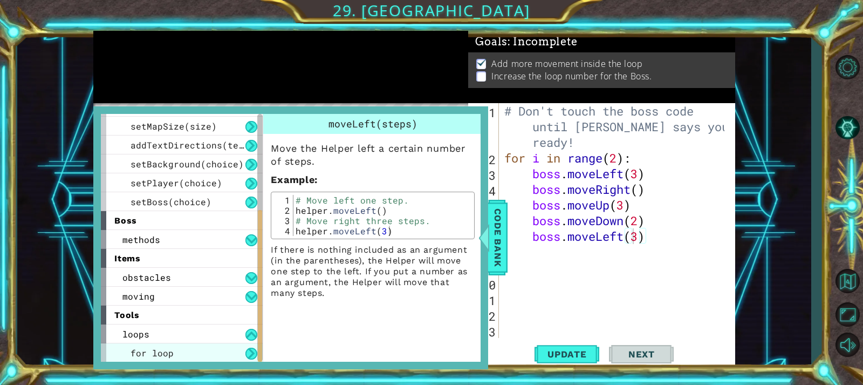
click at [238, 350] on div "for loop" at bounding box center [182, 352] width 162 height 19
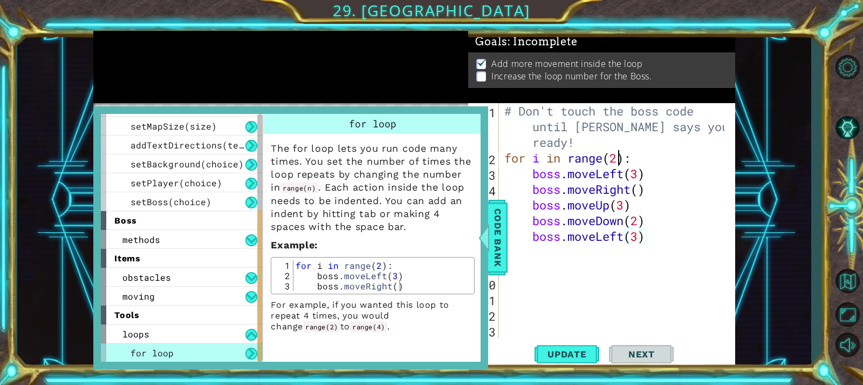
scroll to position [0, 5]
click at [617, 159] on div "# Don't touch the boss code until [PERSON_NAME] says you're ready! for i in ran…" at bounding box center [615, 259] width 227 height 313
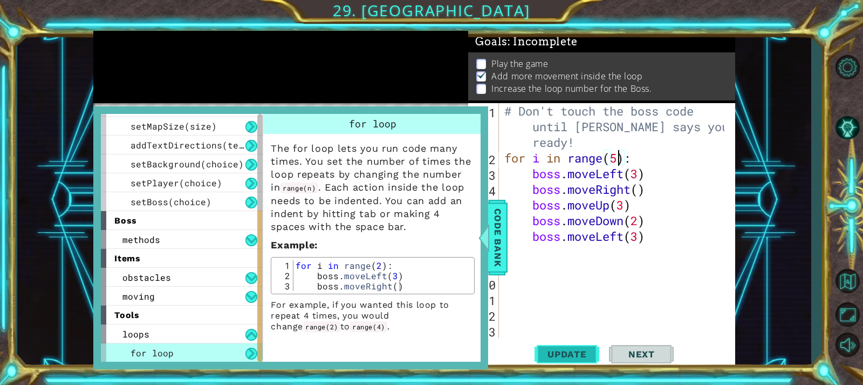
type textarea "for i in range(5):"
click at [564, 353] on button "Update" at bounding box center [567, 353] width 65 height 26
click at [564, 353] on span "Update" at bounding box center [567, 353] width 61 height 11
click at [496, 245] on span "Code Bank" at bounding box center [497, 237] width 17 height 66
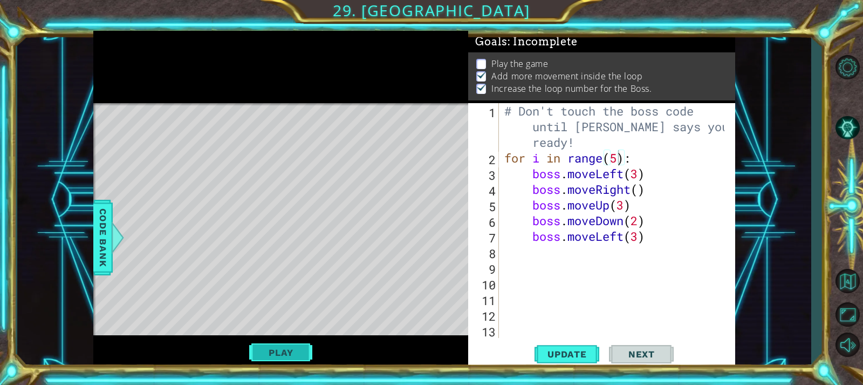
click at [298, 350] on button "Play" at bounding box center [280, 352] width 63 height 20
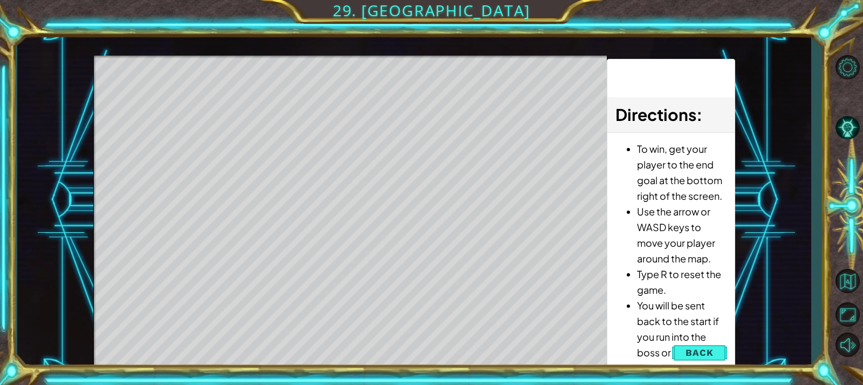
scroll to position [0, 0]
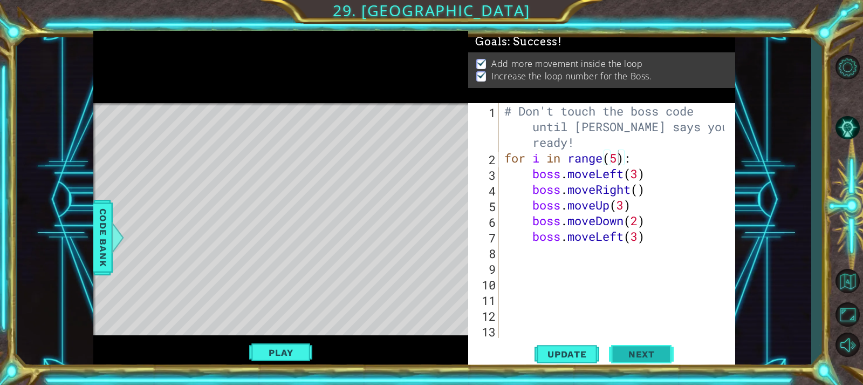
click at [625, 352] on span "Next" at bounding box center [642, 354] width 48 height 11
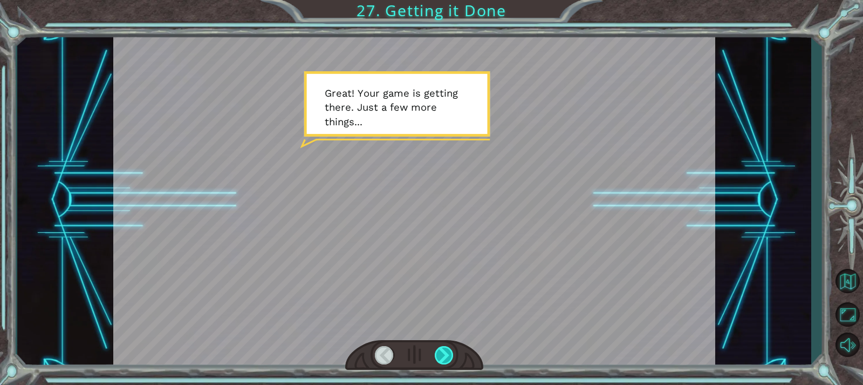
click at [443, 347] on div at bounding box center [444, 355] width 19 height 18
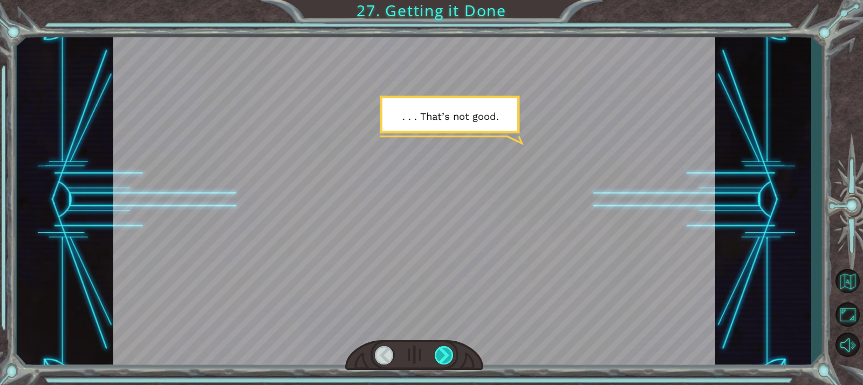
click at [441, 360] on div at bounding box center [444, 355] width 19 height 18
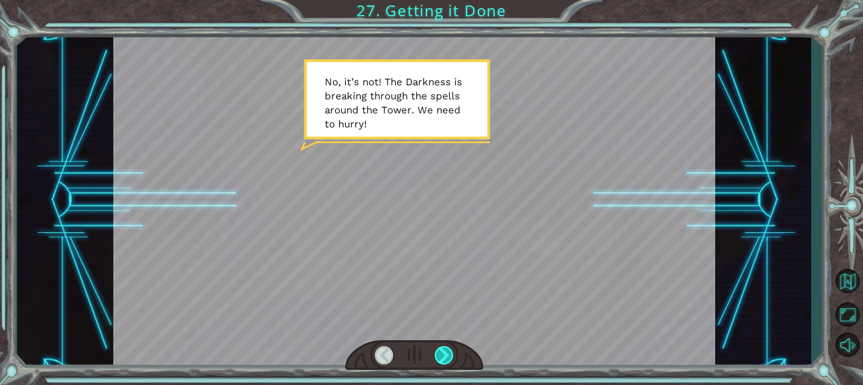
click at [441, 360] on div at bounding box center [444, 355] width 19 height 18
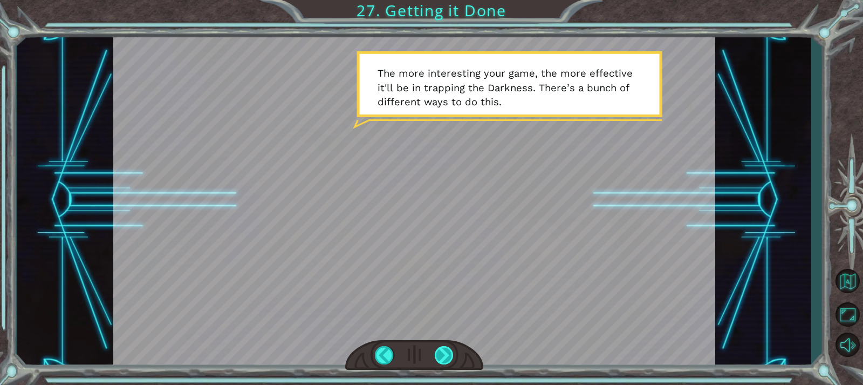
click at [441, 360] on div at bounding box center [444, 355] width 19 height 18
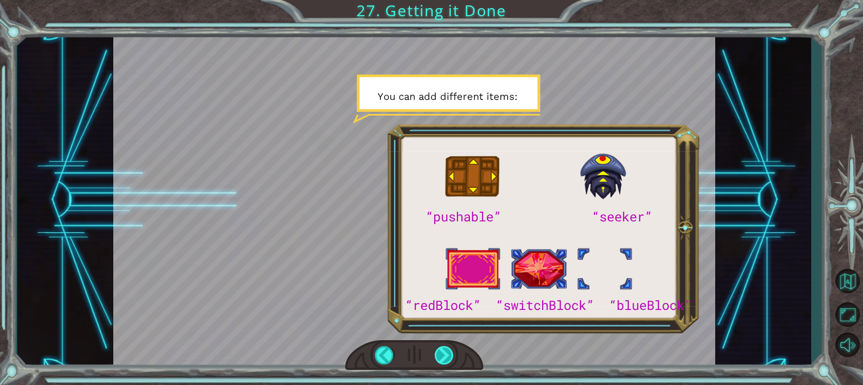
click at [441, 360] on div at bounding box center [444, 355] width 19 height 18
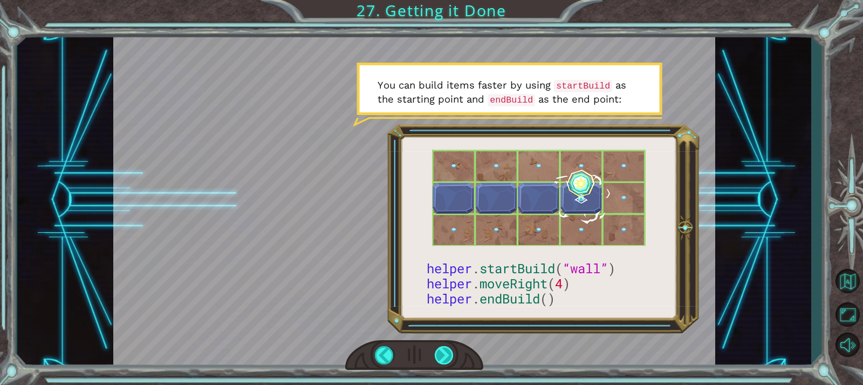
click at [441, 360] on div at bounding box center [444, 355] width 19 height 18
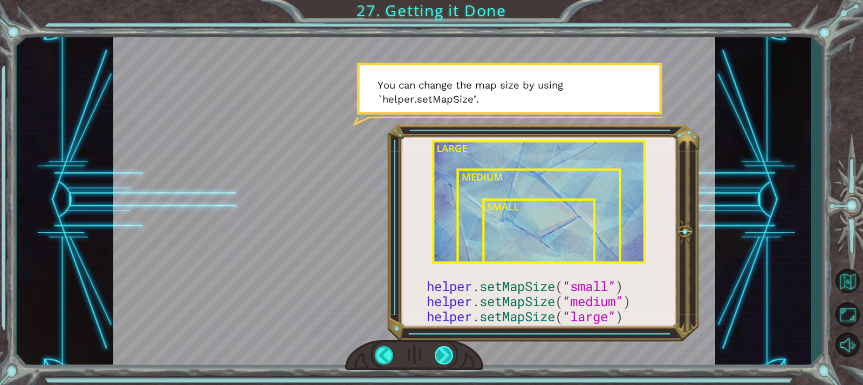
click at [441, 360] on div at bounding box center [444, 355] width 19 height 18
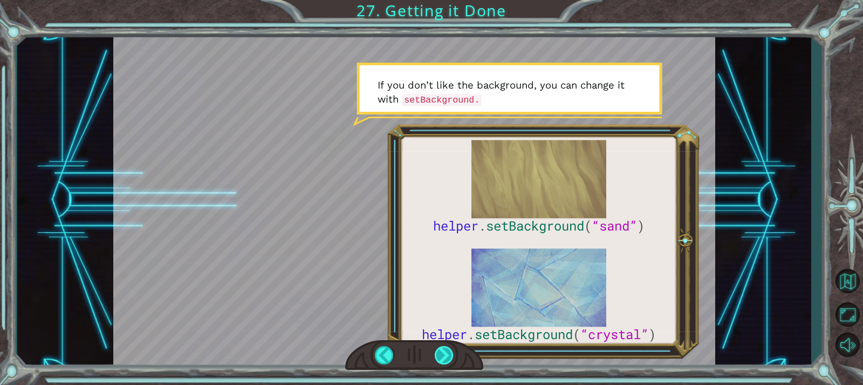
click at [441, 360] on div at bounding box center [444, 355] width 19 height 18
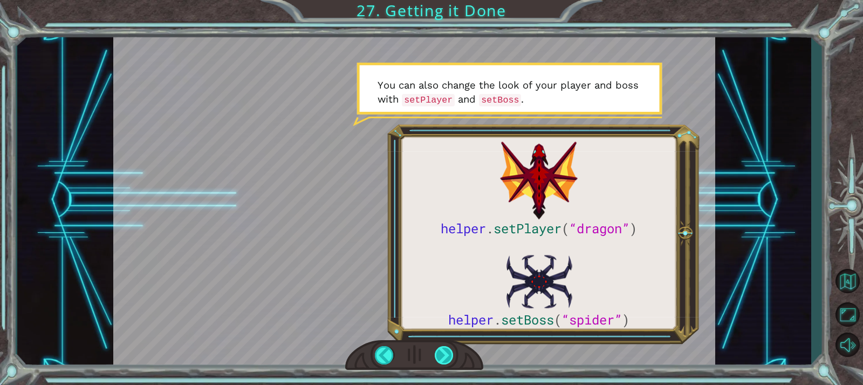
click at [441, 360] on div at bounding box center [444, 355] width 19 height 18
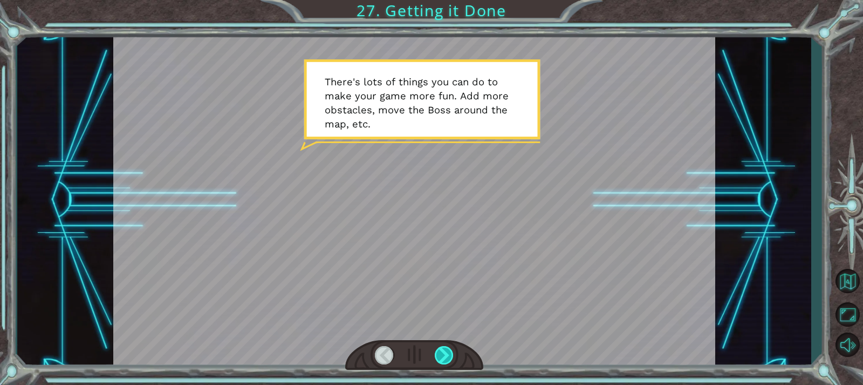
click at [441, 360] on div at bounding box center [444, 355] width 19 height 18
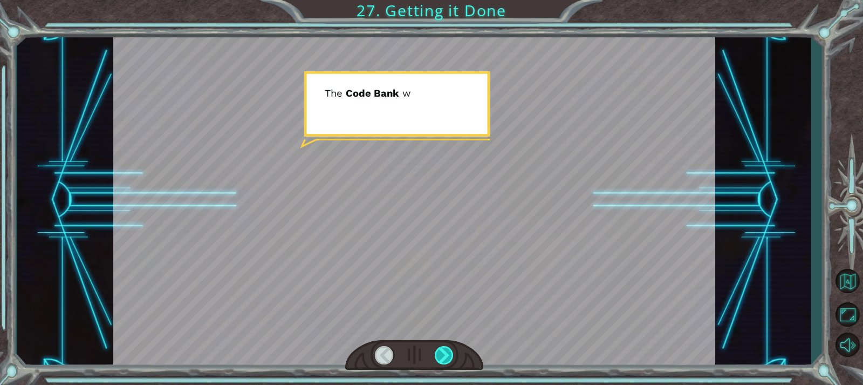
click at [441, 360] on div at bounding box center [444, 355] width 19 height 18
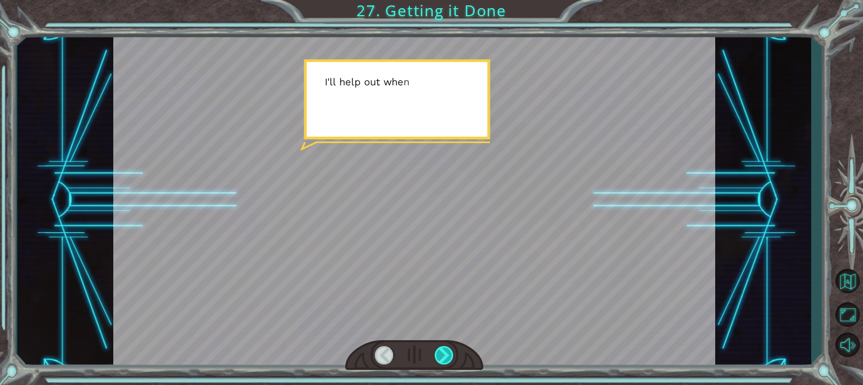
click at [441, 360] on div at bounding box center [444, 355] width 19 height 18
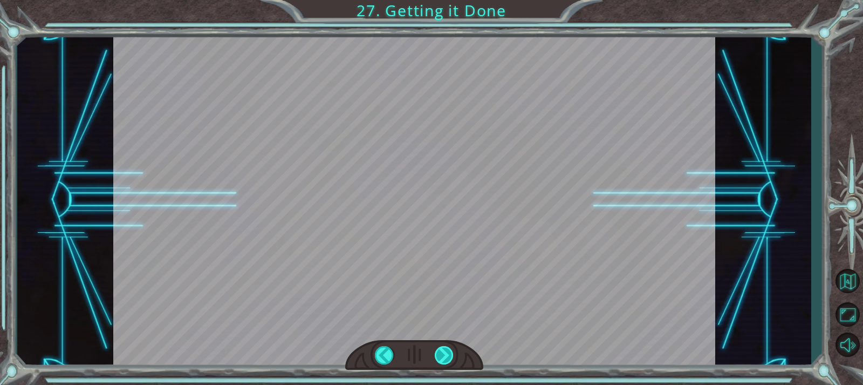
click at [441, 360] on div at bounding box center [444, 355] width 19 height 18
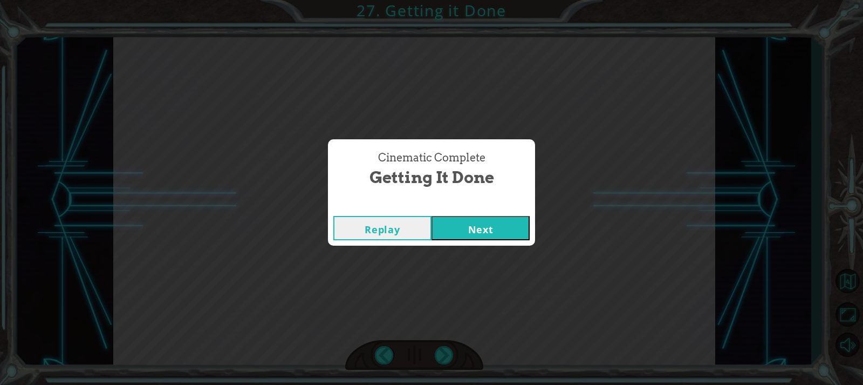
click at [481, 228] on button "Next" at bounding box center [481, 228] width 98 height 24
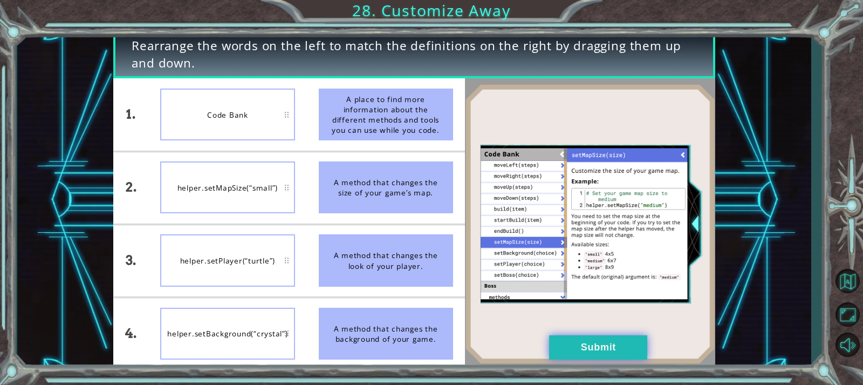
click at [569, 343] on button "Submit" at bounding box center [598, 347] width 98 height 24
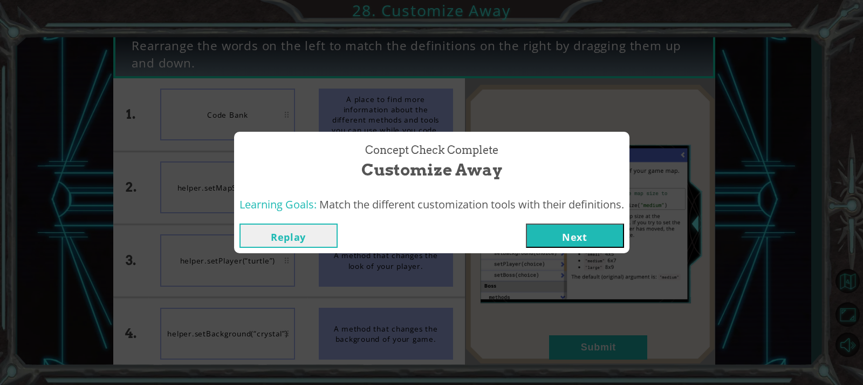
click at [582, 230] on button "Next" at bounding box center [575, 235] width 98 height 24
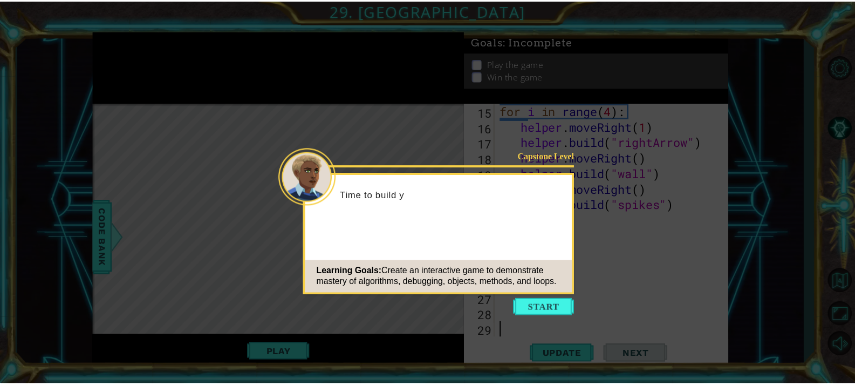
scroll to position [266, 0]
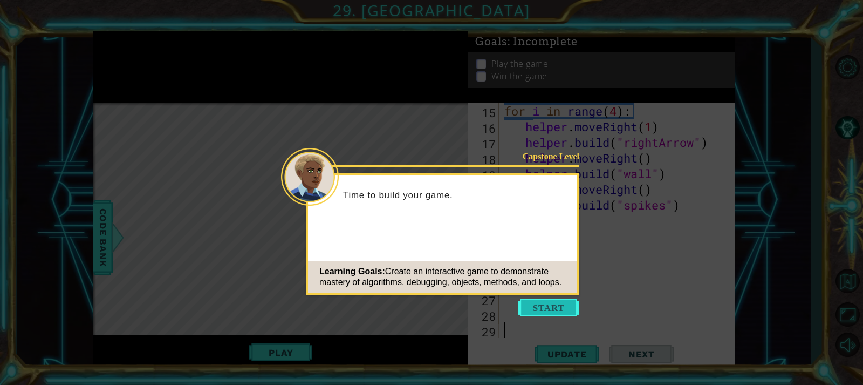
click at [558, 305] on button "Start" at bounding box center [548, 307] width 61 height 17
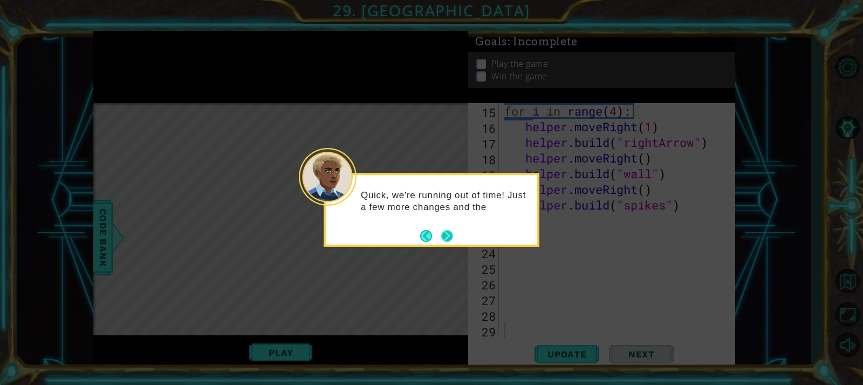
click at [445, 233] on button "Next" at bounding box center [447, 236] width 12 height 12
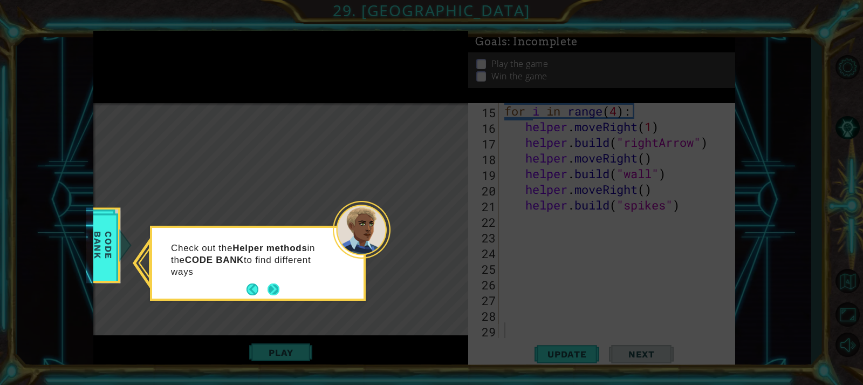
click at [270, 284] on button "Next" at bounding box center [274, 289] width 12 height 12
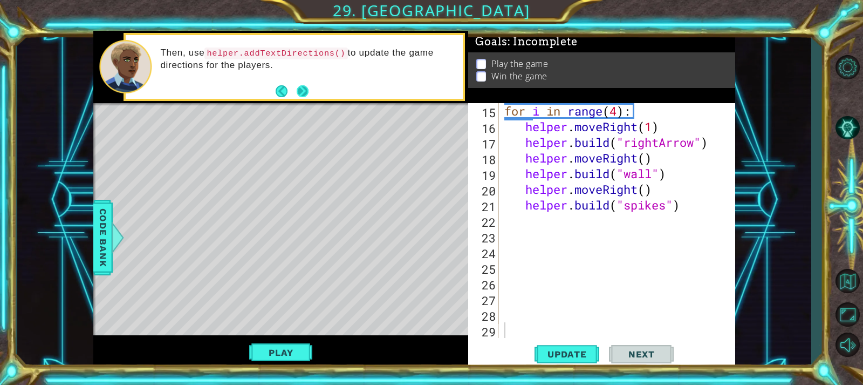
click at [302, 90] on button "Next" at bounding box center [303, 91] width 12 height 12
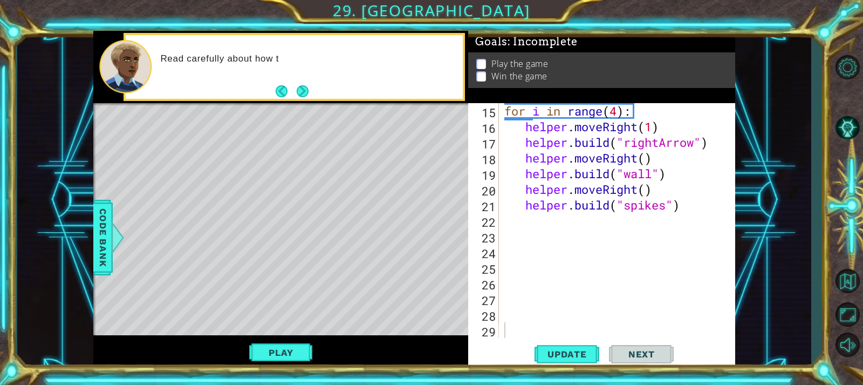
click at [302, 90] on button "Next" at bounding box center [303, 91] width 12 height 12
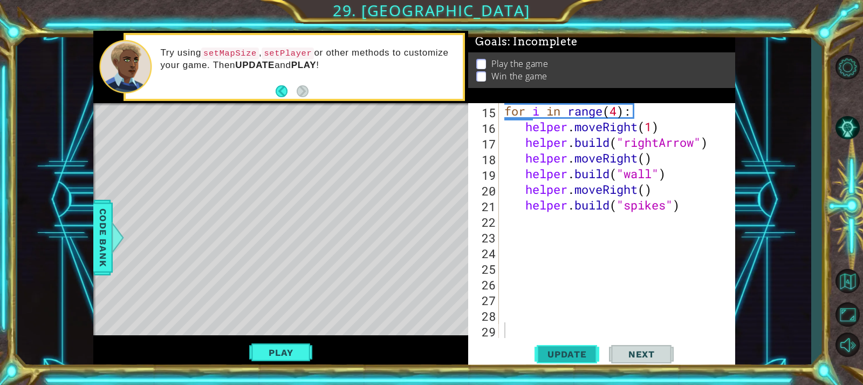
click at [557, 356] on span "Update" at bounding box center [567, 353] width 61 height 11
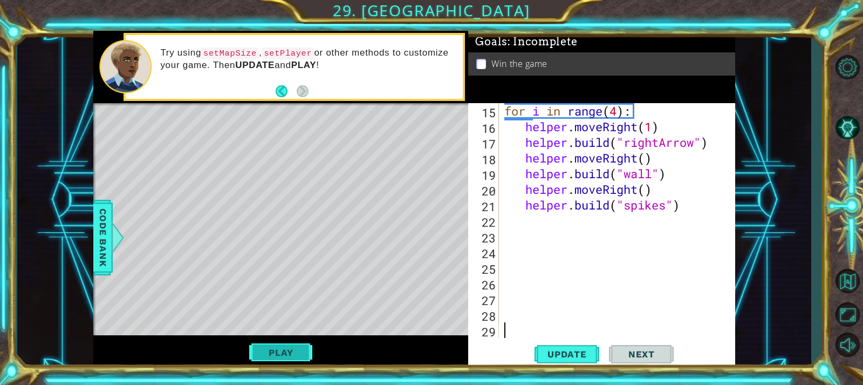
click at [297, 353] on button "Play" at bounding box center [280, 352] width 63 height 20
click at [620, 351] on span "Next" at bounding box center [642, 353] width 48 height 11
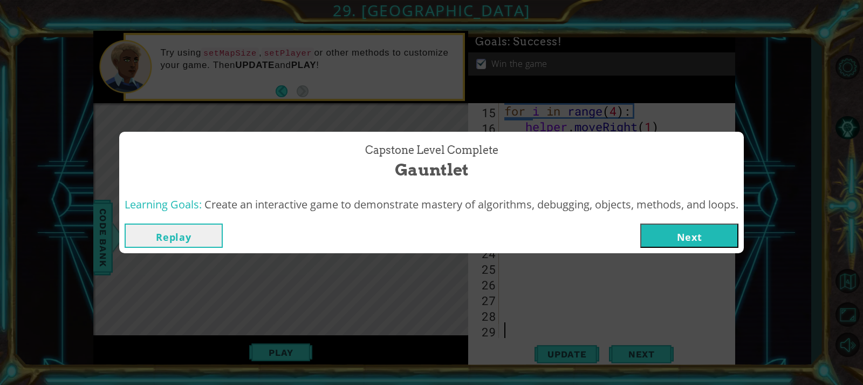
click at [667, 235] on button "Next" at bounding box center [689, 235] width 98 height 24
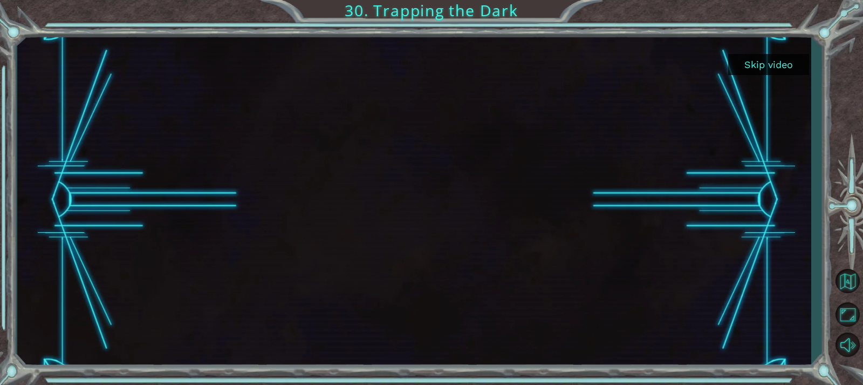
click at [761, 59] on button "Skip video" at bounding box center [768, 64] width 81 height 21
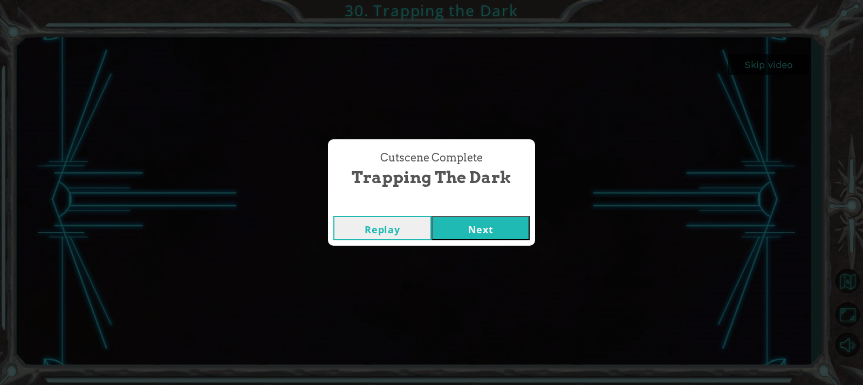
click at [501, 221] on button "Next" at bounding box center [481, 228] width 98 height 24
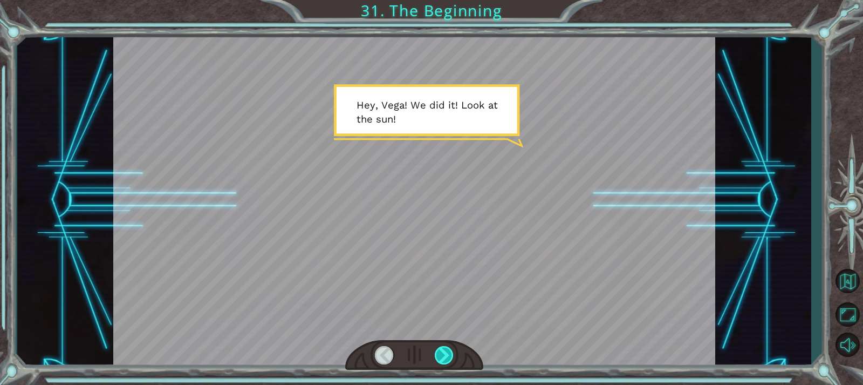
click at [442, 353] on div at bounding box center [444, 355] width 19 height 18
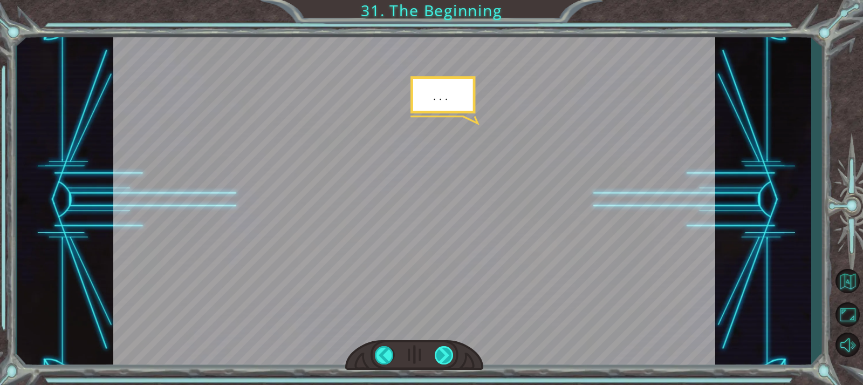
click at [442, 353] on div at bounding box center [444, 355] width 19 height 18
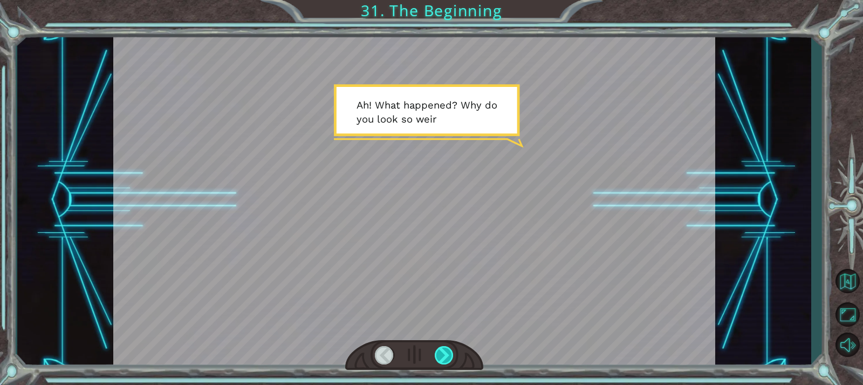
click at [442, 353] on div at bounding box center [444, 355] width 19 height 18
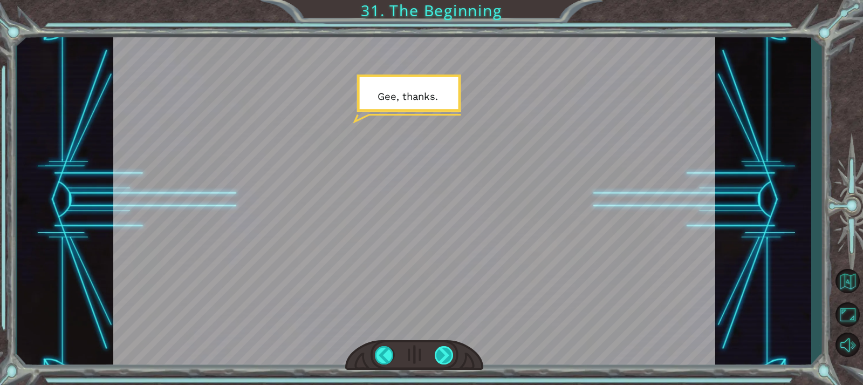
click at [442, 353] on div at bounding box center [444, 355] width 19 height 18
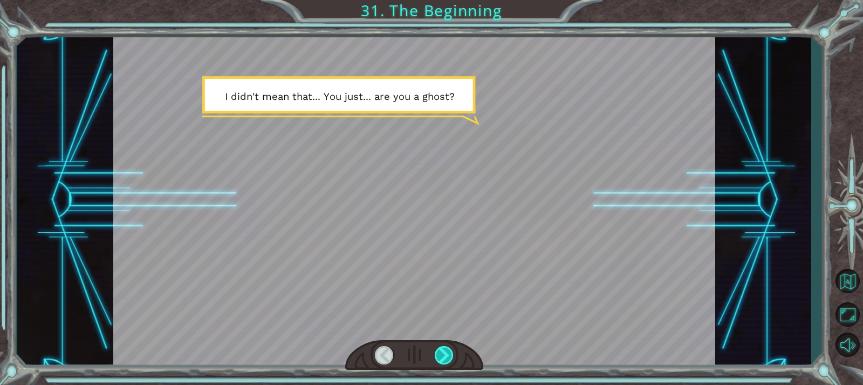
click at [442, 353] on div at bounding box center [444, 355] width 19 height 18
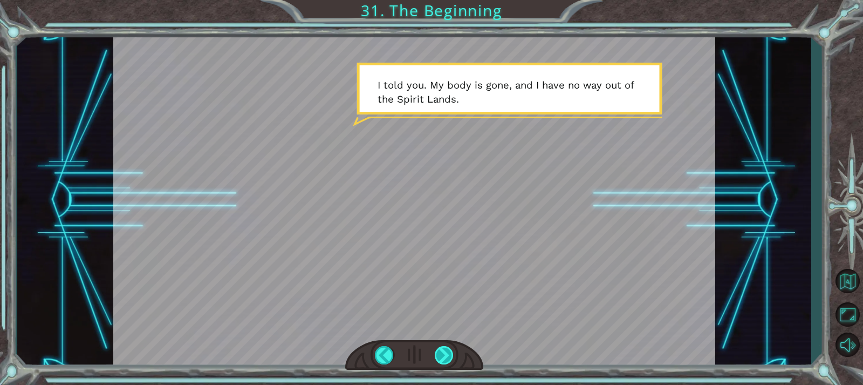
click at [442, 353] on div at bounding box center [444, 355] width 19 height 18
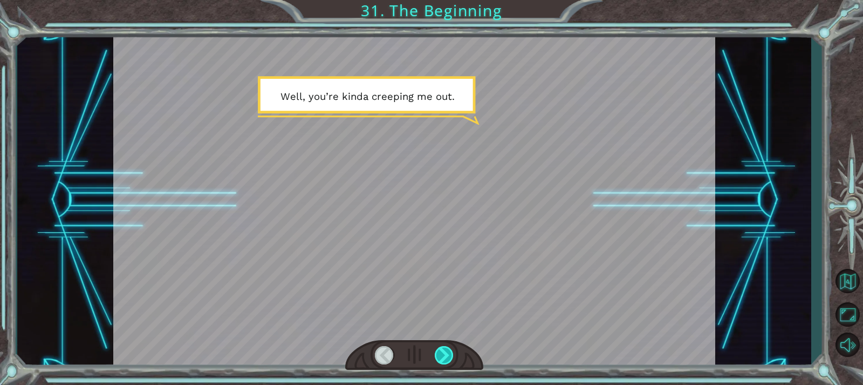
click at [442, 353] on div at bounding box center [444, 355] width 19 height 18
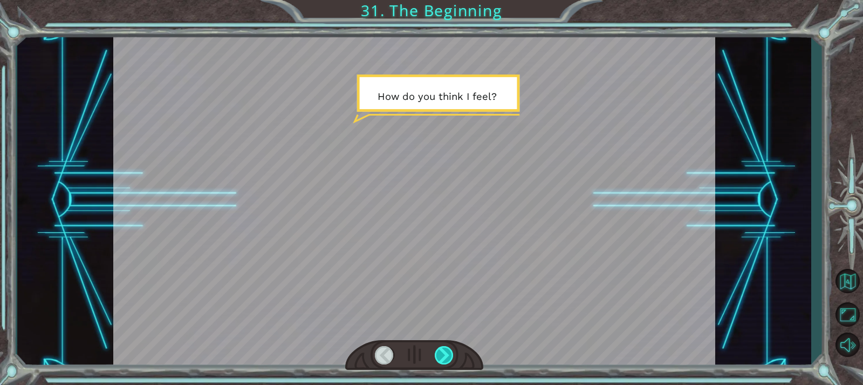
click at [442, 353] on div at bounding box center [444, 355] width 19 height 18
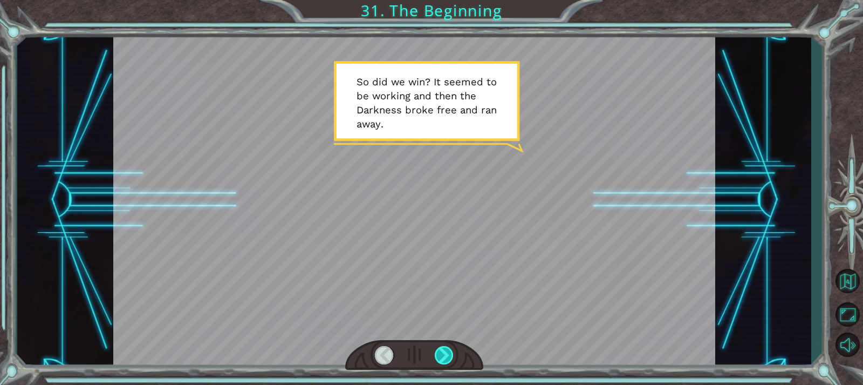
click at [442, 353] on div at bounding box center [444, 355] width 19 height 18
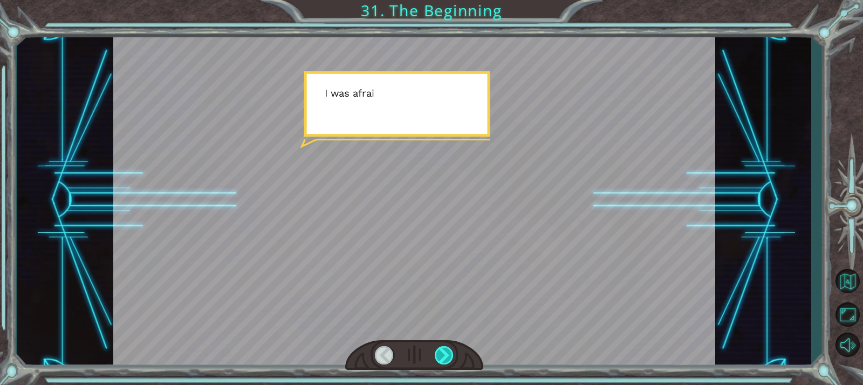
click at [442, 353] on div at bounding box center [444, 355] width 19 height 18
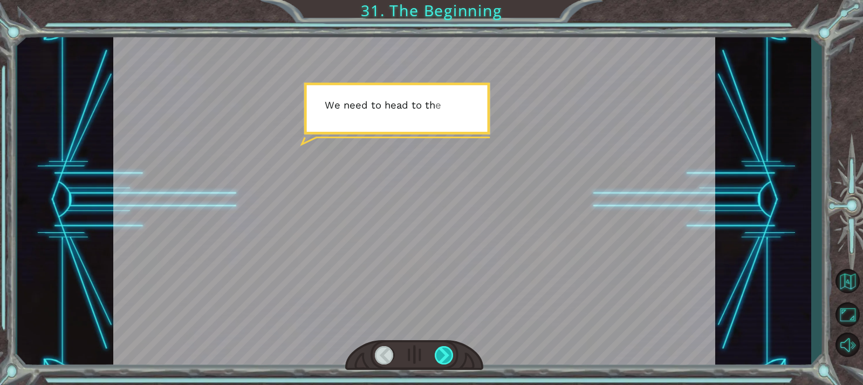
click at [442, 353] on div at bounding box center [444, 355] width 19 height 18
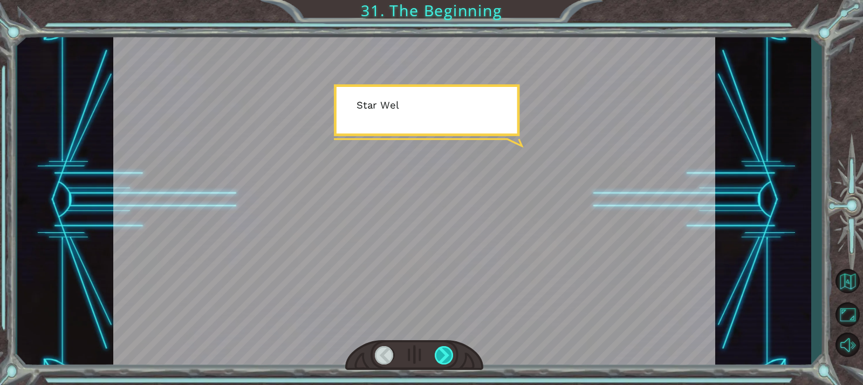
click at [442, 353] on div at bounding box center [444, 355] width 19 height 18
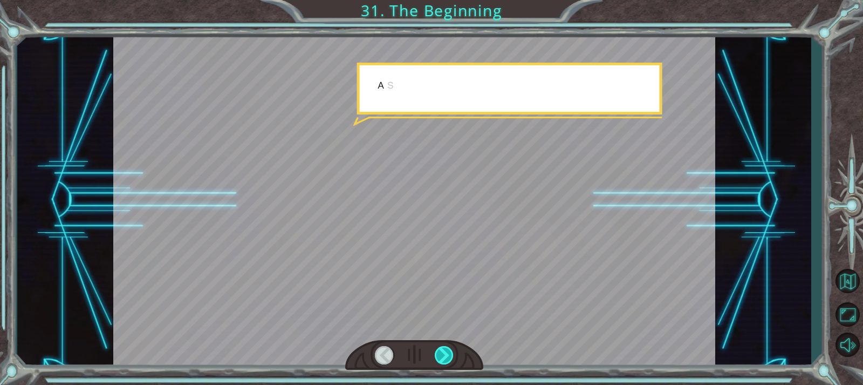
click at [442, 353] on div at bounding box center [444, 355] width 19 height 18
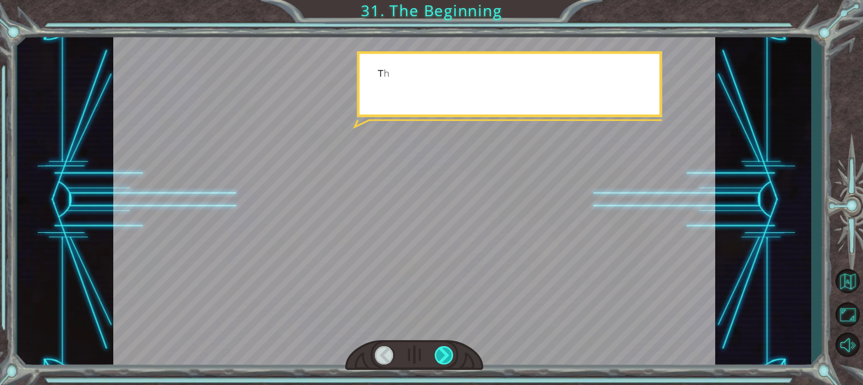
click at [442, 353] on div at bounding box center [444, 355] width 19 height 18
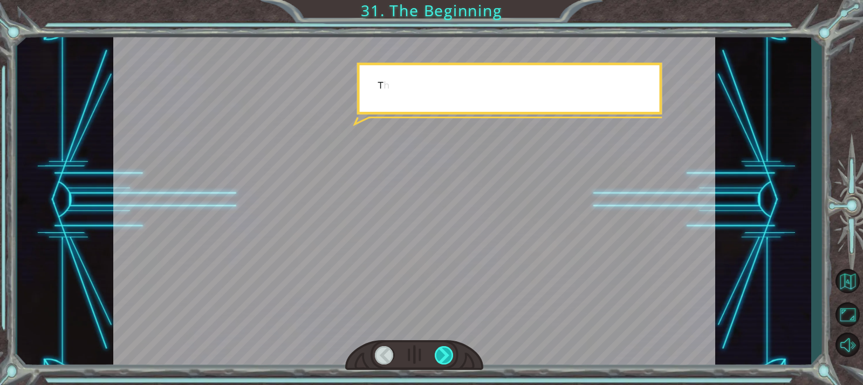
click at [442, 353] on div at bounding box center [444, 355] width 19 height 18
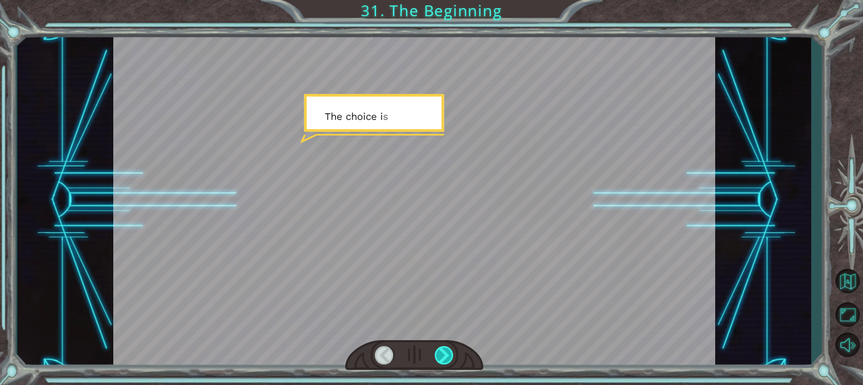
click at [442, 353] on div at bounding box center [444, 355] width 19 height 18
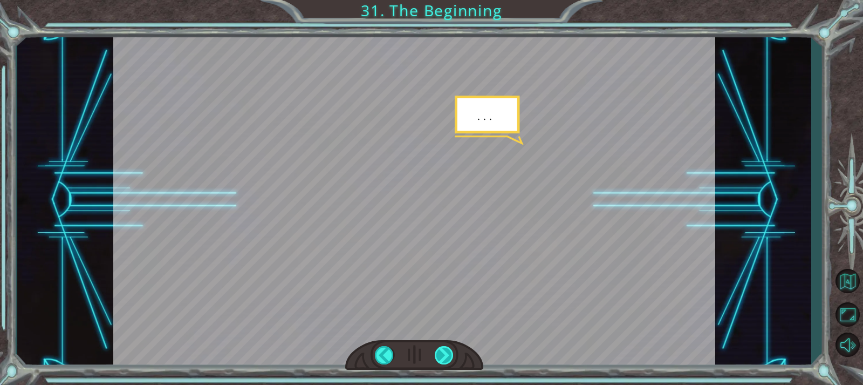
click at [442, 353] on div at bounding box center [444, 355] width 19 height 18
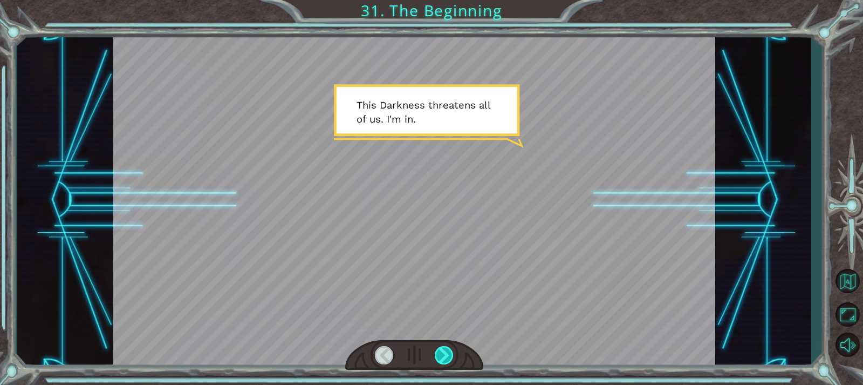
click at [442, 353] on div at bounding box center [444, 355] width 19 height 18
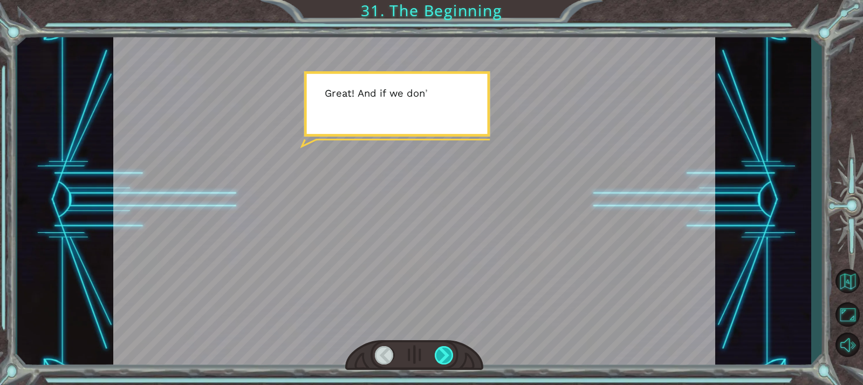
click at [442, 353] on div at bounding box center [444, 355] width 19 height 18
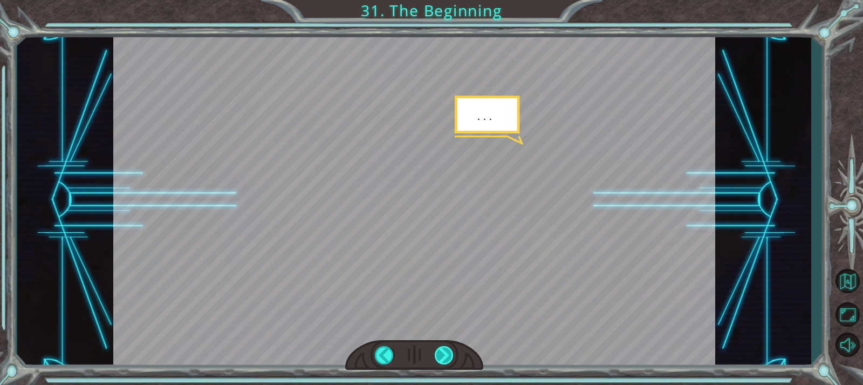
click at [442, 353] on div at bounding box center [444, 355] width 19 height 18
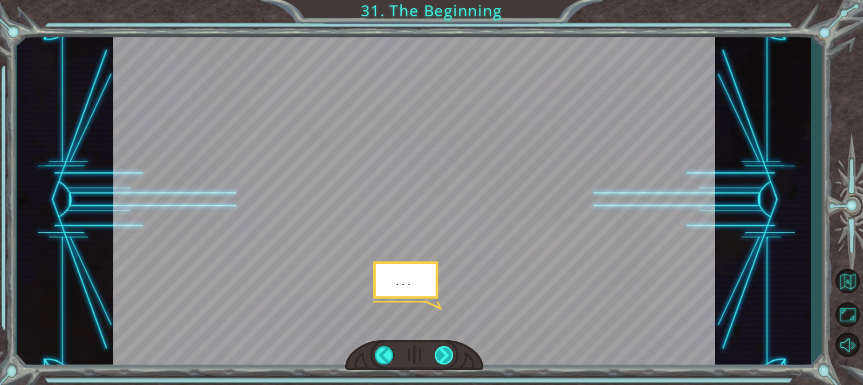
click at [442, 353] on div at bounding box center [444, 355] width 19 height 18
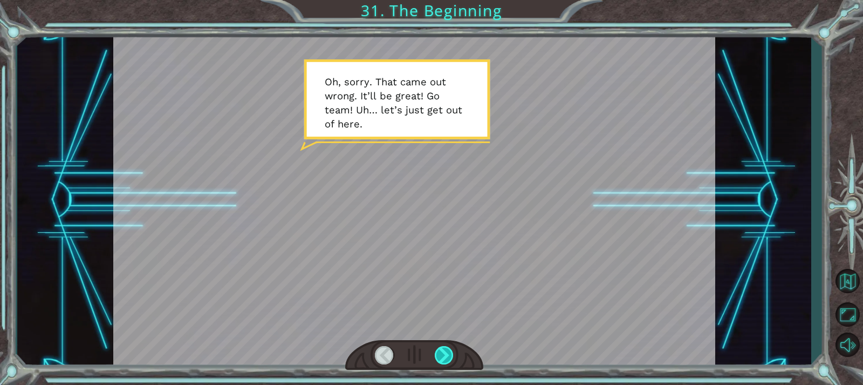
click at [442, 353] on div at bounding box center [444, 355] width 19 height 18
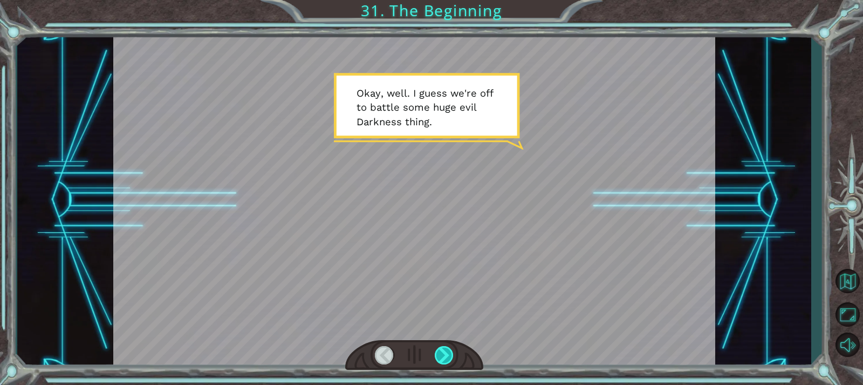
click at [442, 353] on div at bounding box center [444, 355] width 19 height 18
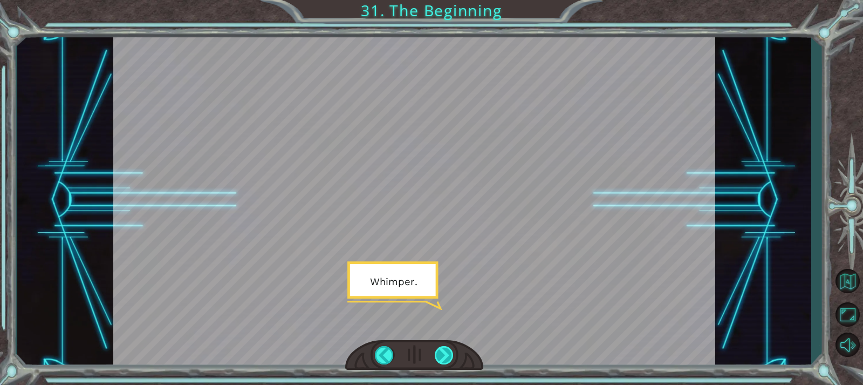
click at [442, 353] on div at bounding box center [444, 355] width 19 height 18
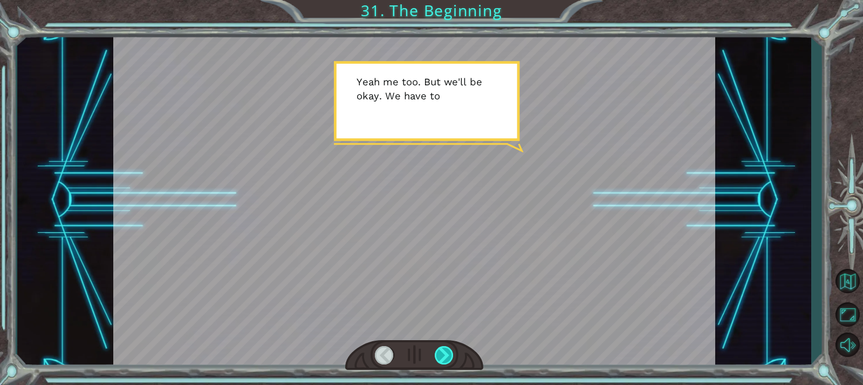
click at [442, 353] on div at bounding box center [444, 355] width 19 height 18
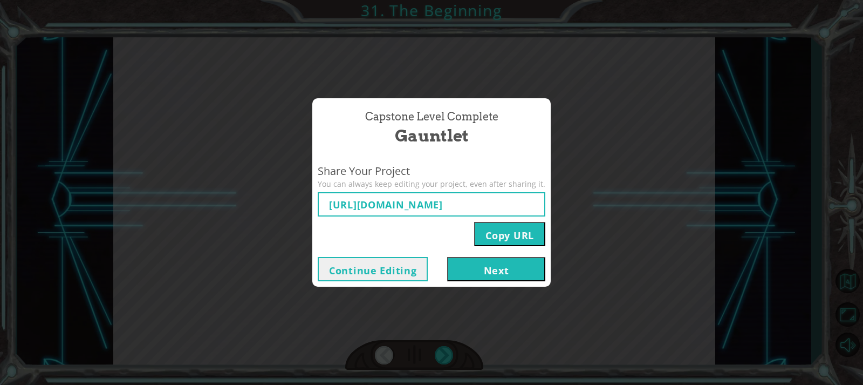
type input "[URL][DOMAIN_NAME]"
click at [487, 269] on button "Next" at bounding box center [496, 269] width 98 height 24
